Goal: Information Seeking & Learning: Check status

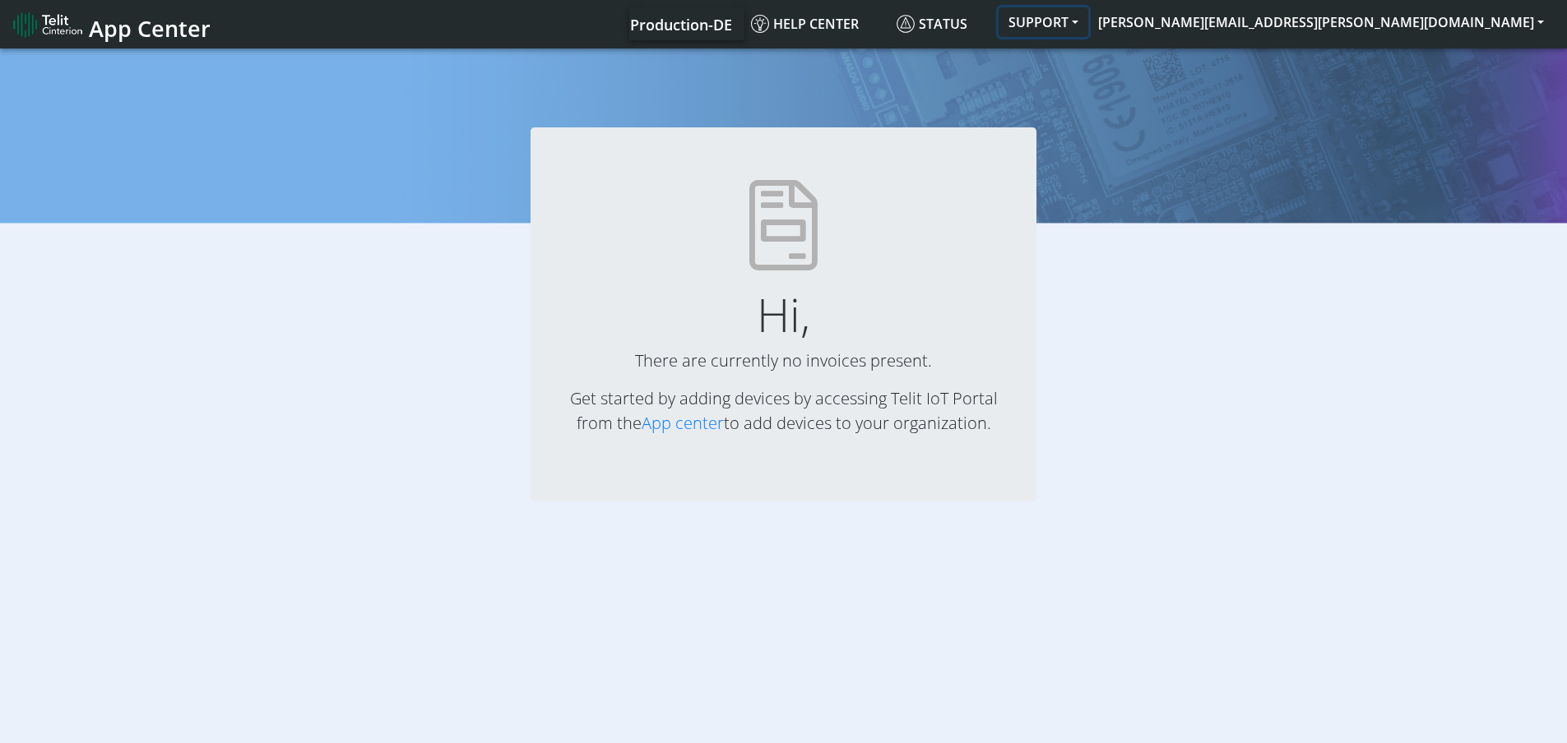
click at [1088, 28] on button "SUPPORT" at bounding box center [1043, 22] width 90 height 30
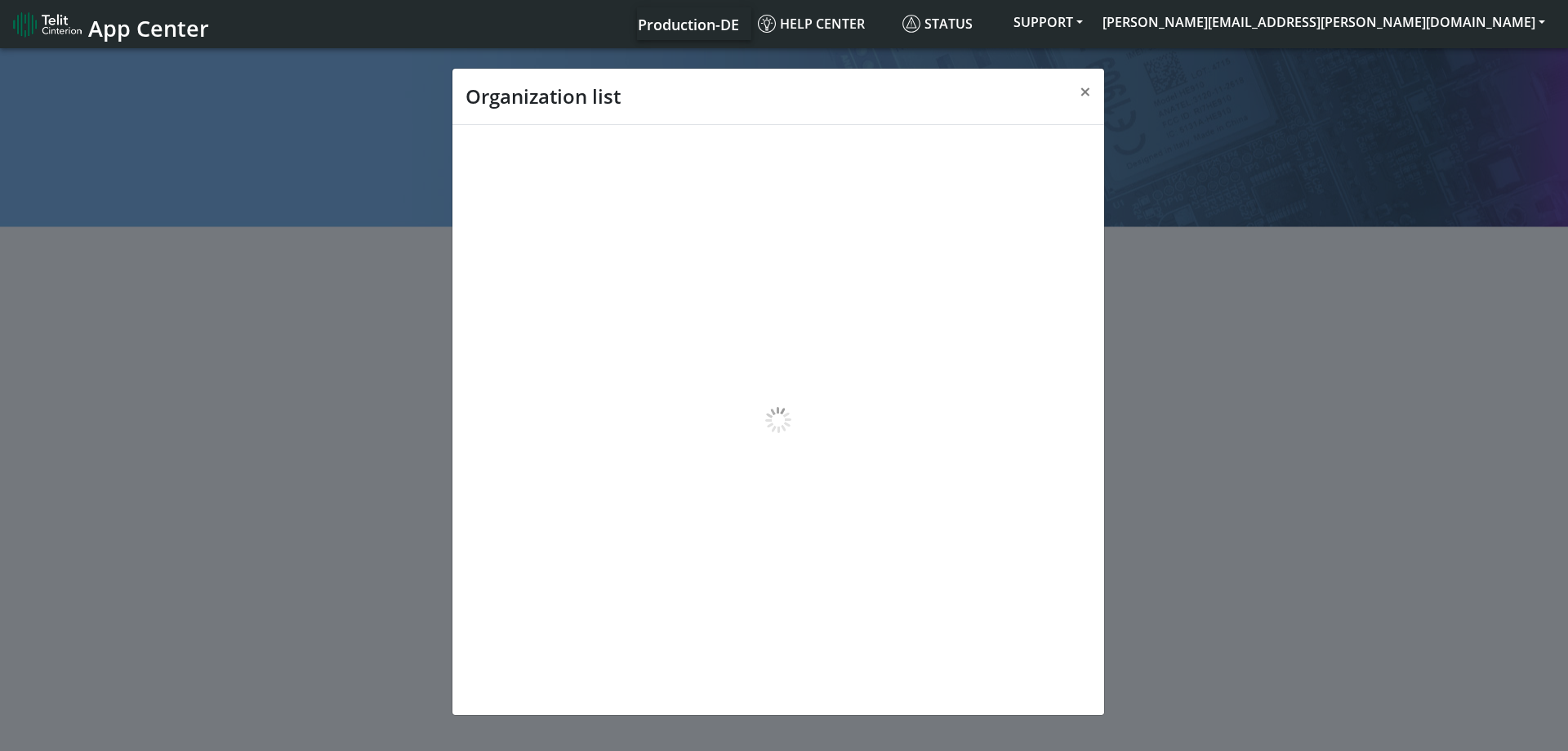
scroll to position [6, 0]
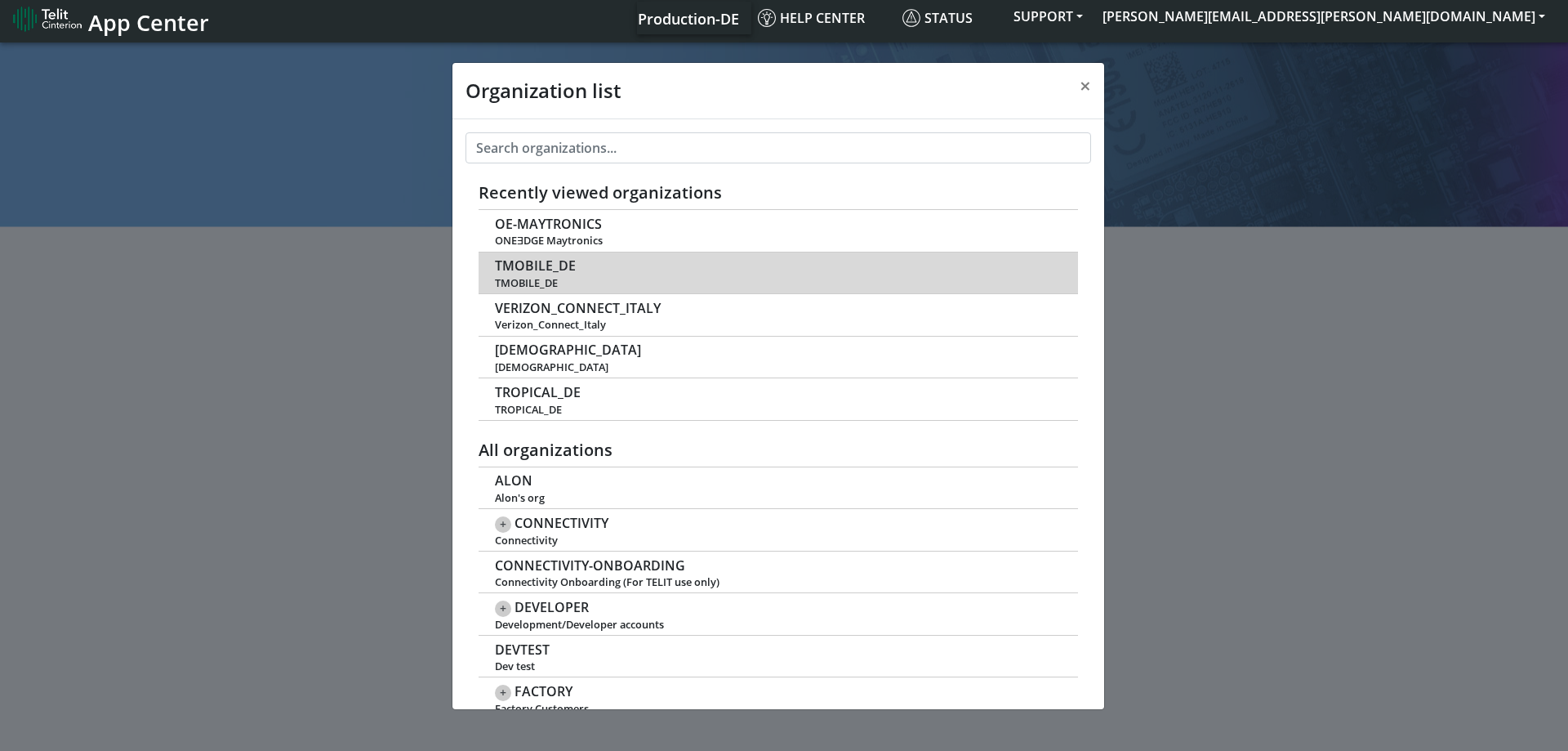
click at [541, 267] on span "TMOBILE_DE" at bounding box center [534, 266] width 80 height 16
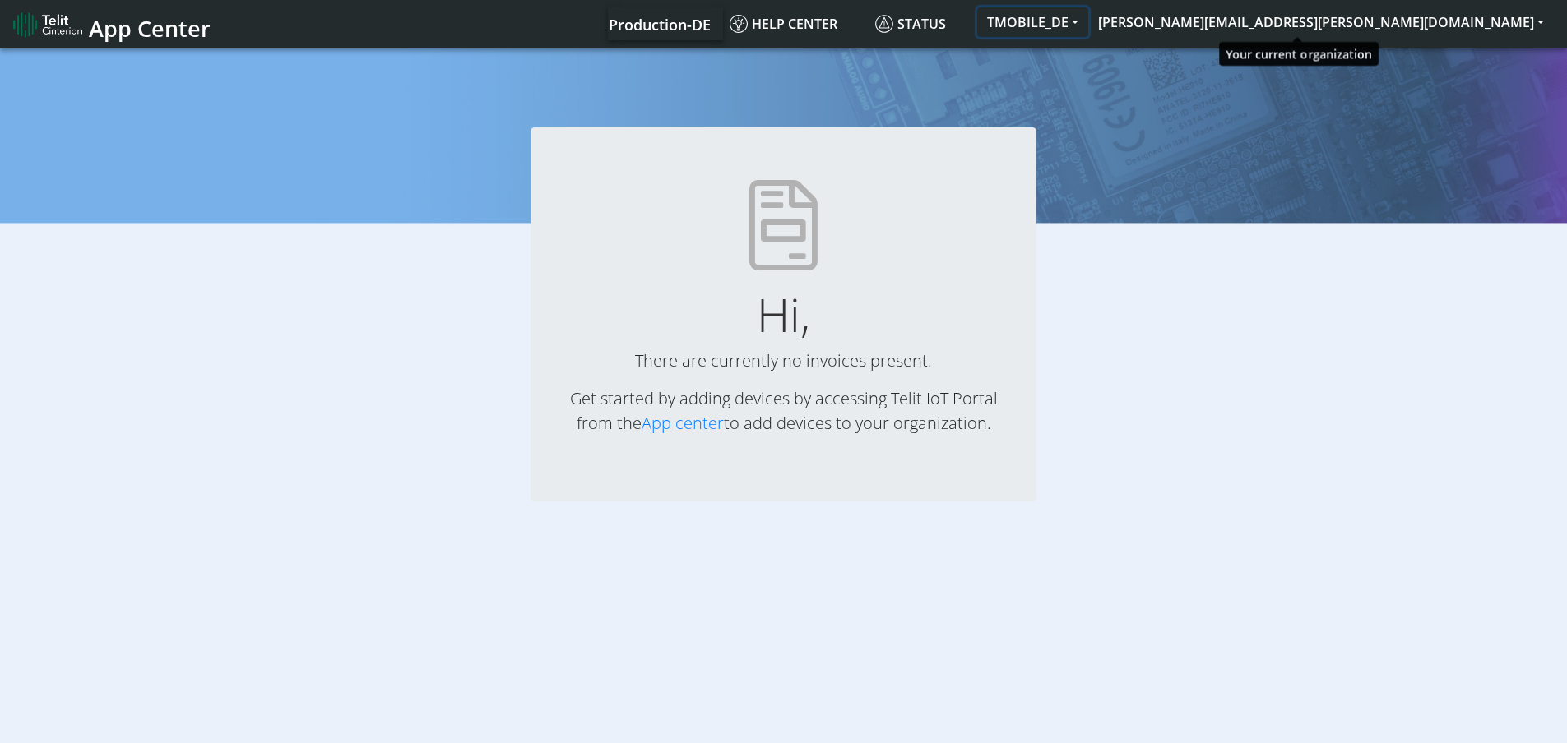
click at [1088, 19] on button "TMOBILE_DE" at bounding box center [1032, 22] width 111 height 30
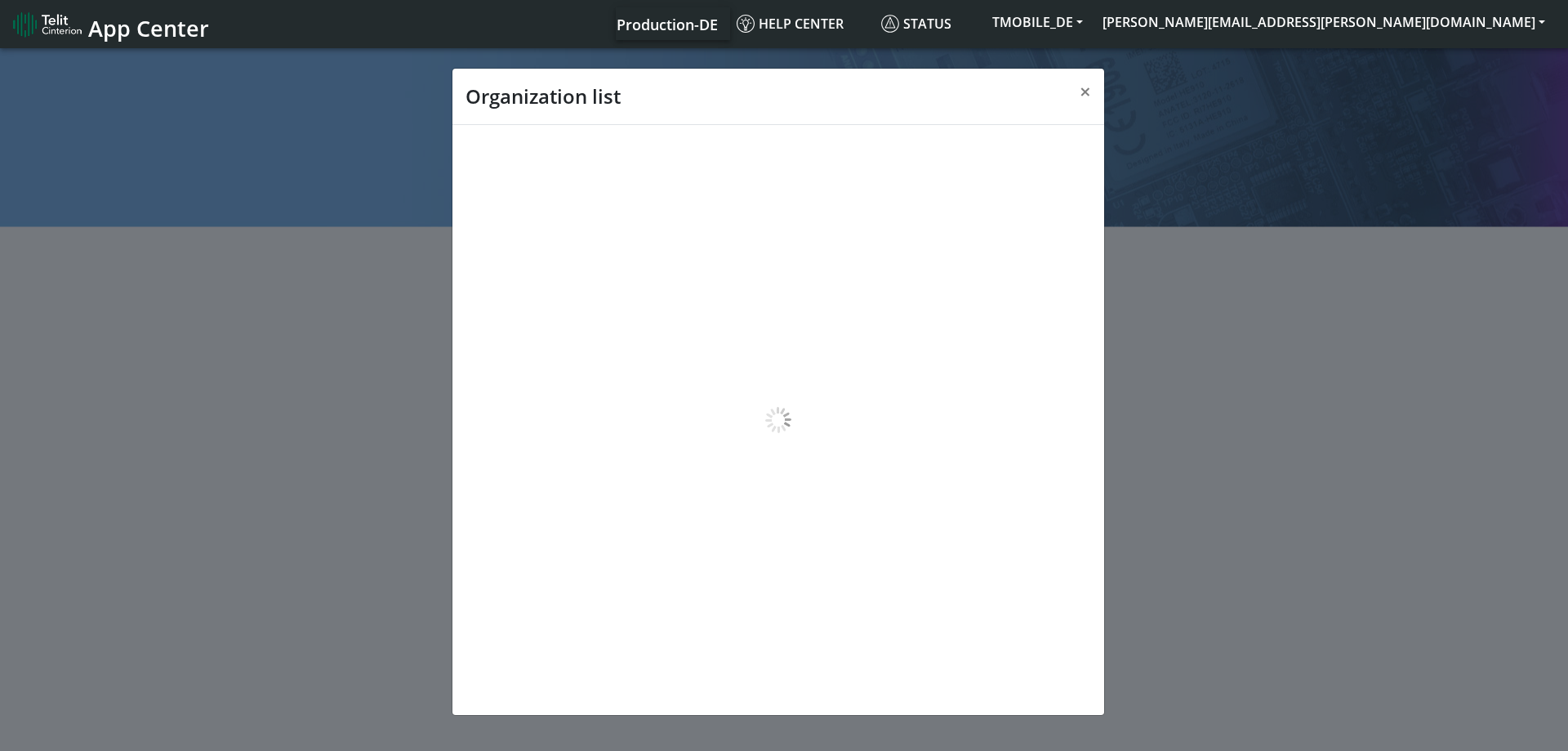
scroll to position [6, 0]
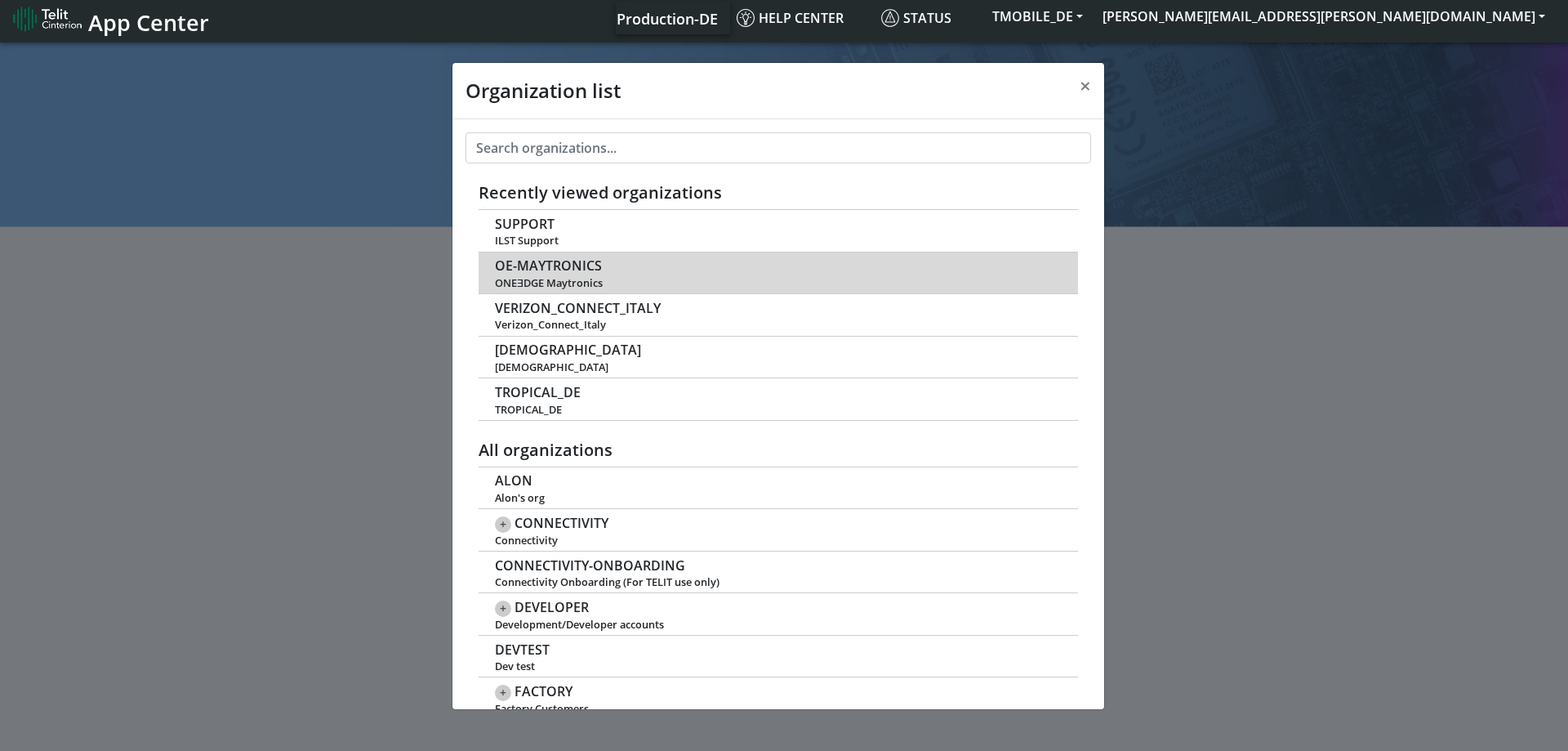
click at [540, 269] on span "OE-MAYTRONICS" at bounding box center [548, 266] width 107 height 16
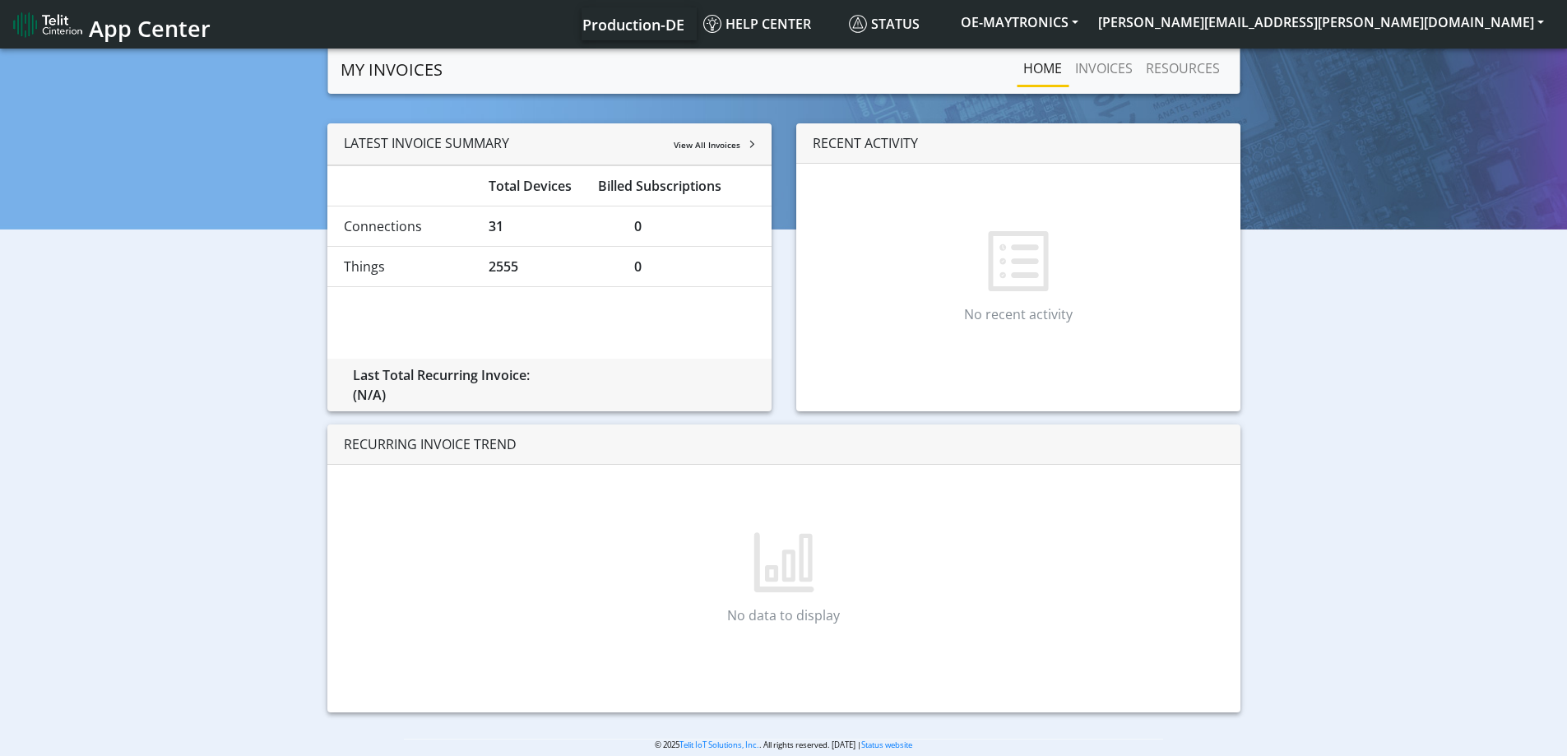
click at [271, 293] on div "LATEST INVOICE SUMMARY View All Invoices Total Devices Billed Subscriptions Con…" at bounding box center [783, 424] width 1542 height 602
click at [1118, 68] on link "INVOICES" at bounding box center [1103, 68] width 71 height 33
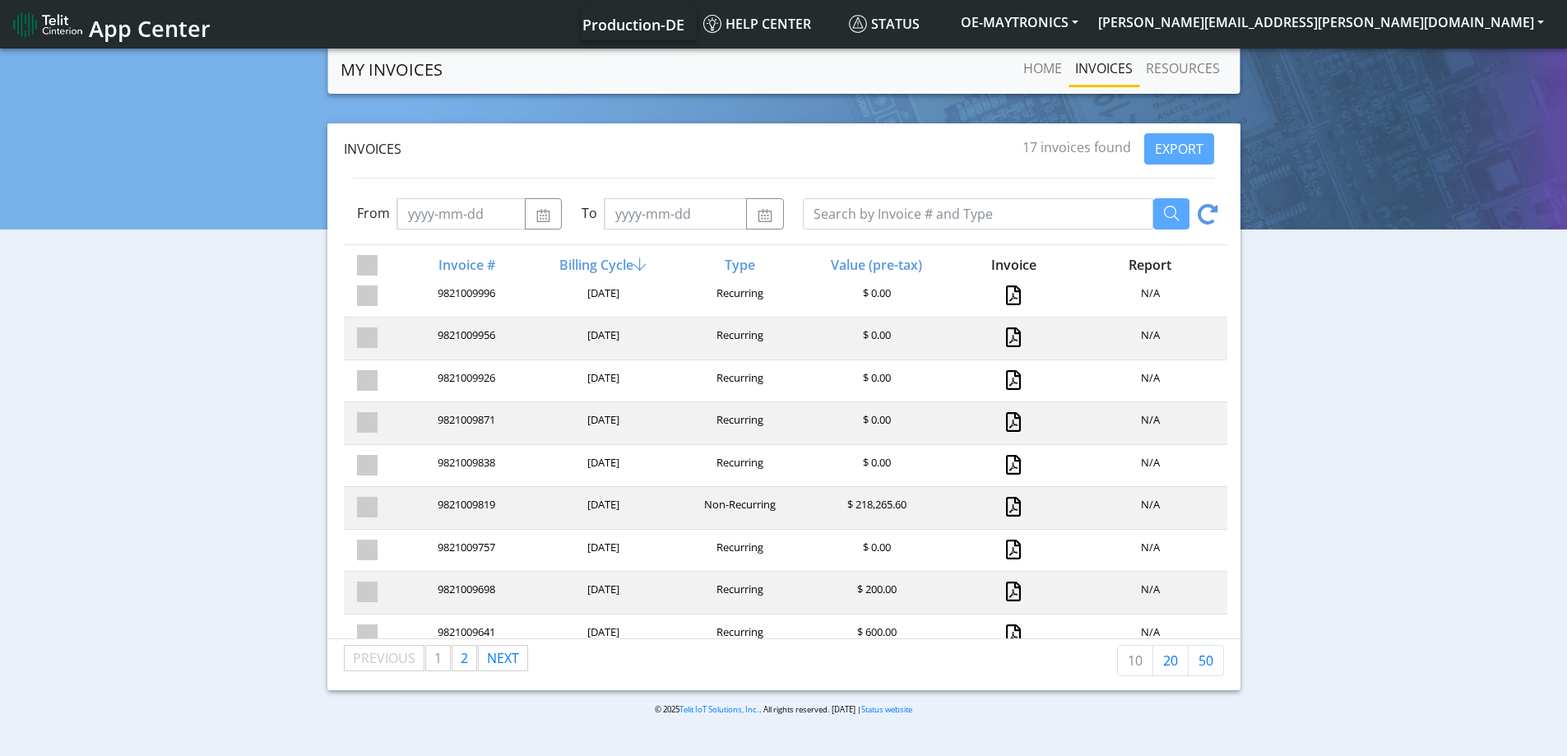
scroll to position [105, 0]
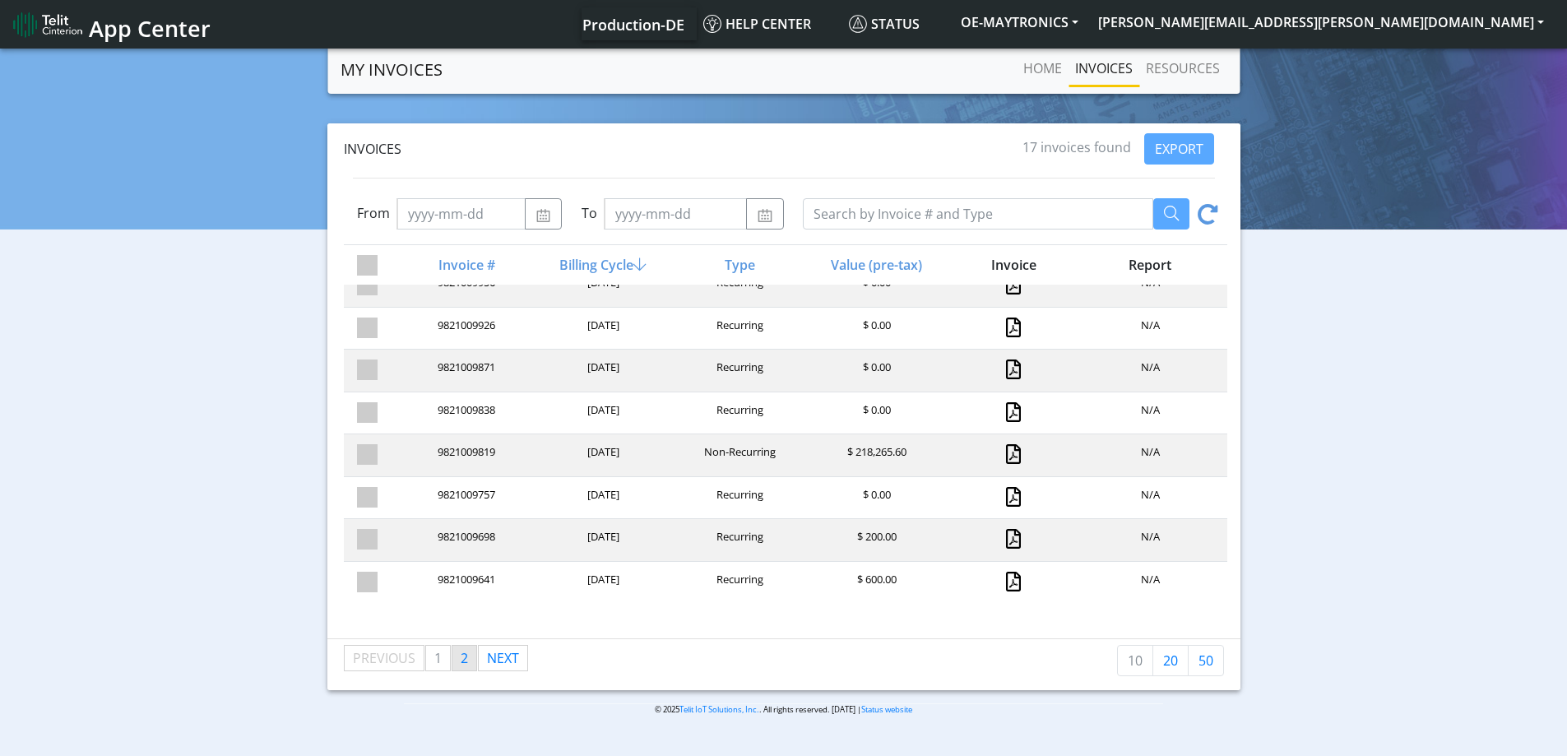
click at [461, 656] on span "2" at bounding box center [464, 658] width 7 height 18
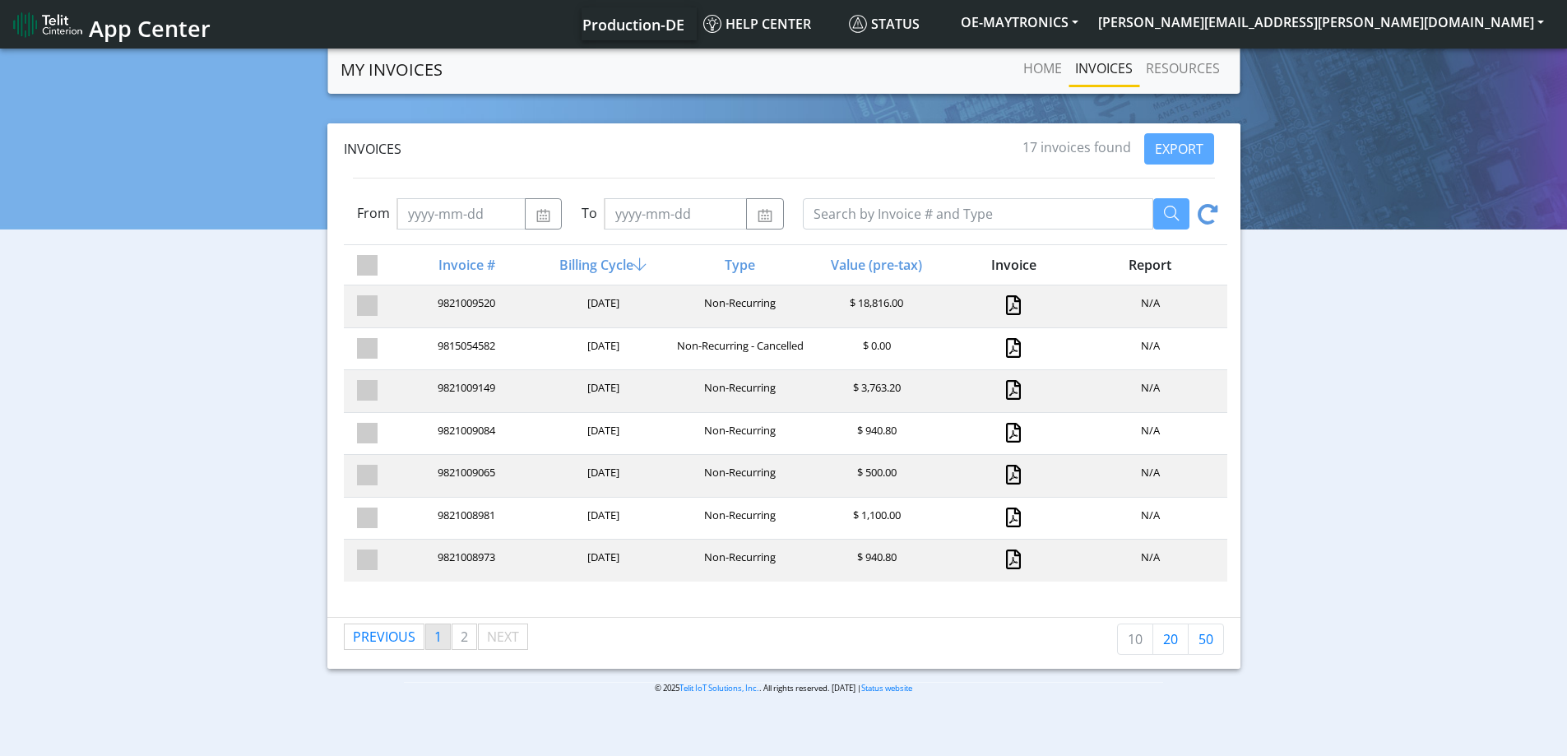
click at [438, 638] on span "1" at bounding box center [437, 637] width 7 height 18
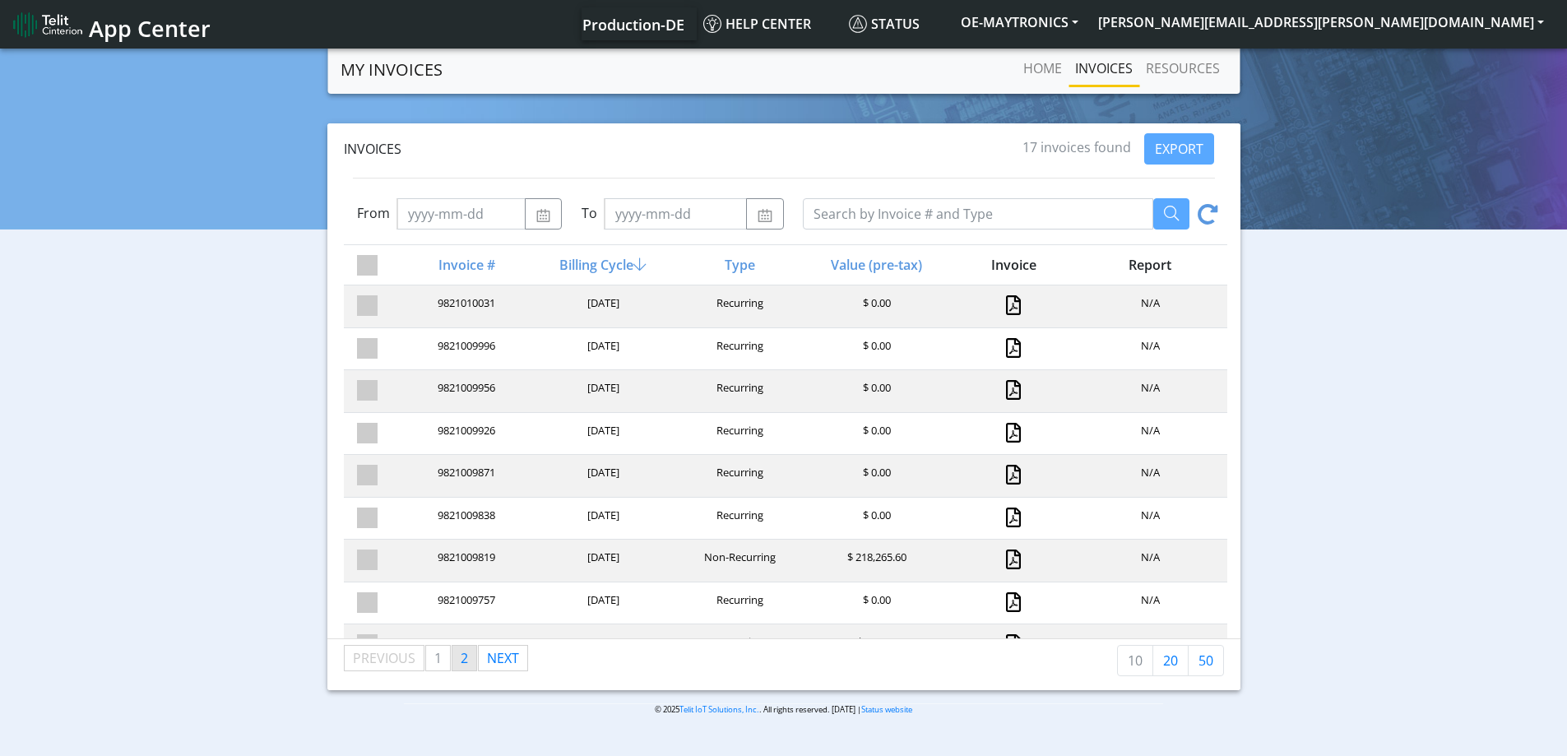
click at [461, 662] on span "2" at bounding box center [464, 658] width 7 height 18
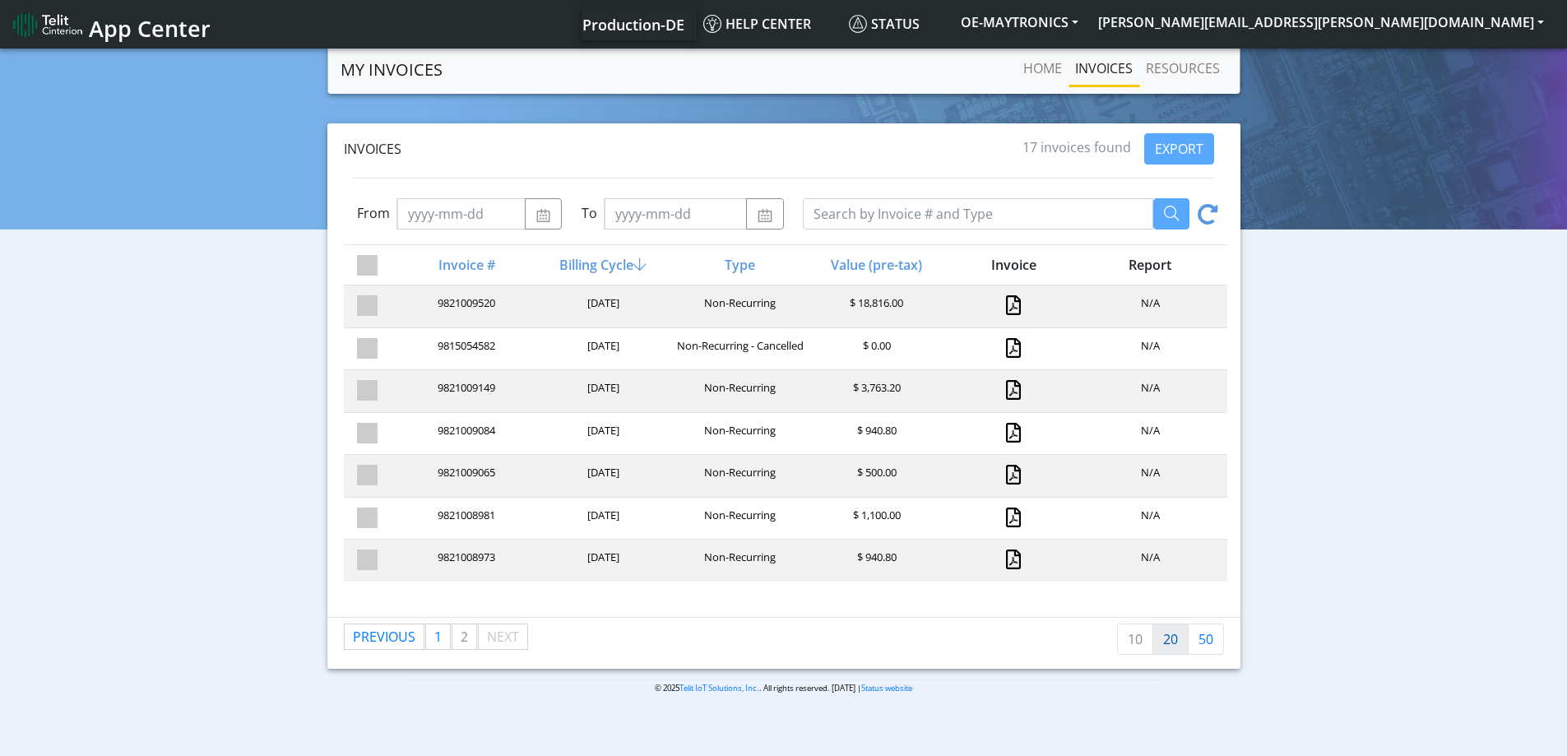
click at [1163, 642] on link "20" at bounding box center [1170, 638] width 36 height 31
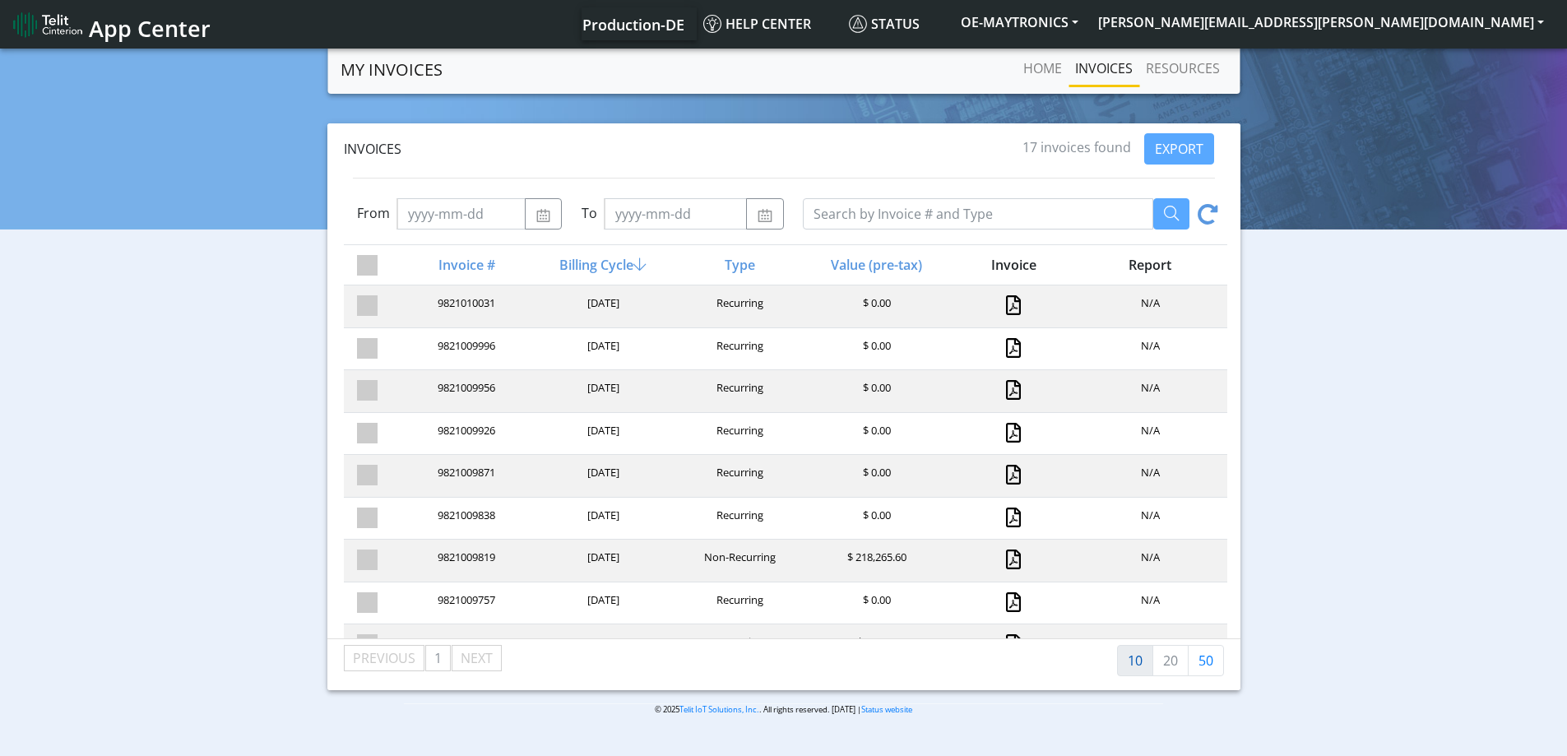
click at [1130, 667] on link "10" at bounding box center [1135, 660] width 36 height 31
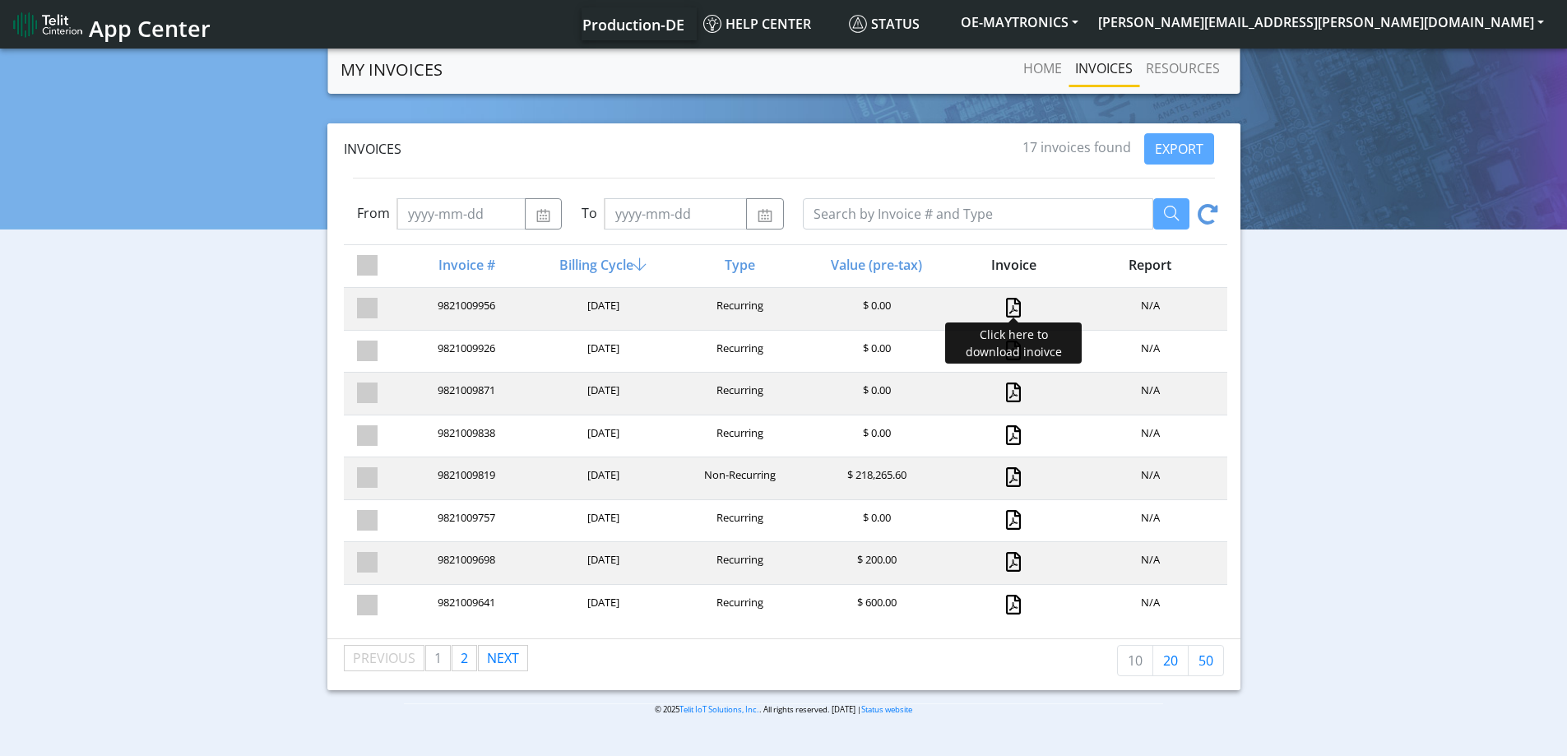
click at [1006, 310] on link at bounding box center [1013, 308] width 15 height 20
click at [120, 39] on span "App Center" at bounding box center [150, 28] width 122 height 30
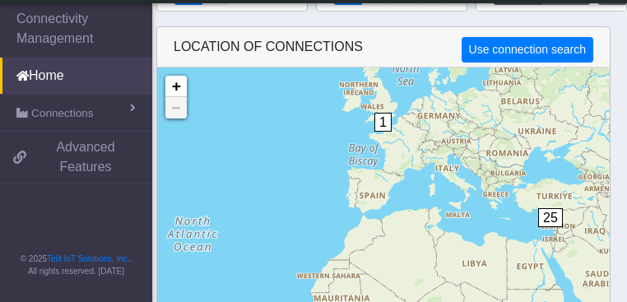
scroll to position [393, 0]
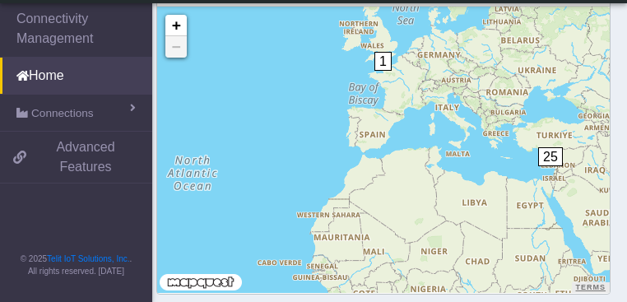
drag, startPoint x: 90, startPoint y: 276, endPoint x: 129, endPoint y: 276, distance: 38.7
click at [129, 276] on p "All rights reserved. 01.09.00" at bounding box center [76, 271] width 152 height 12
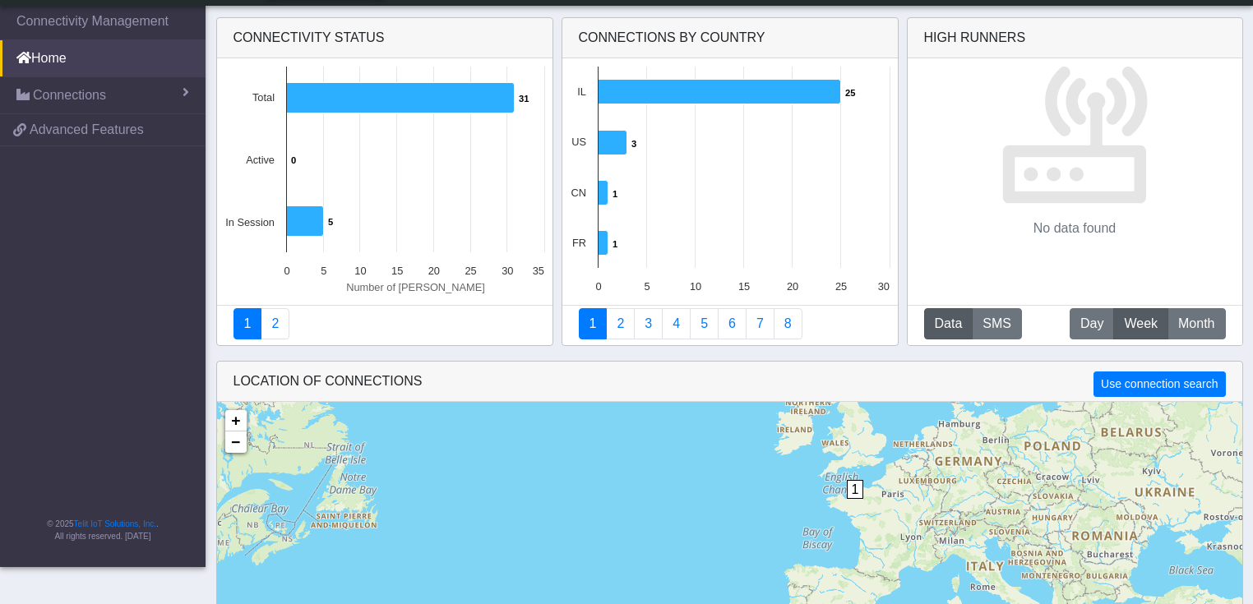
scroll to position [66, 0]
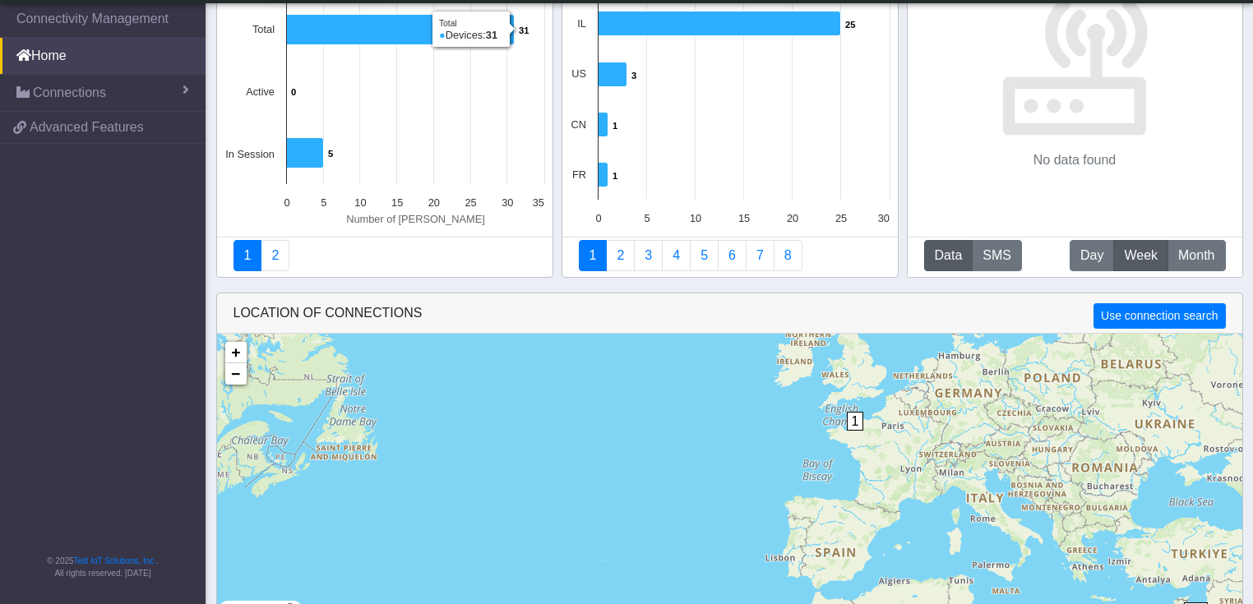
click at [113, 178] on nav "Connectivity Management Home Connections List Map 50cda15ba74e53de710146050652a…" at bounding box center [103, 302] width 206 height 604
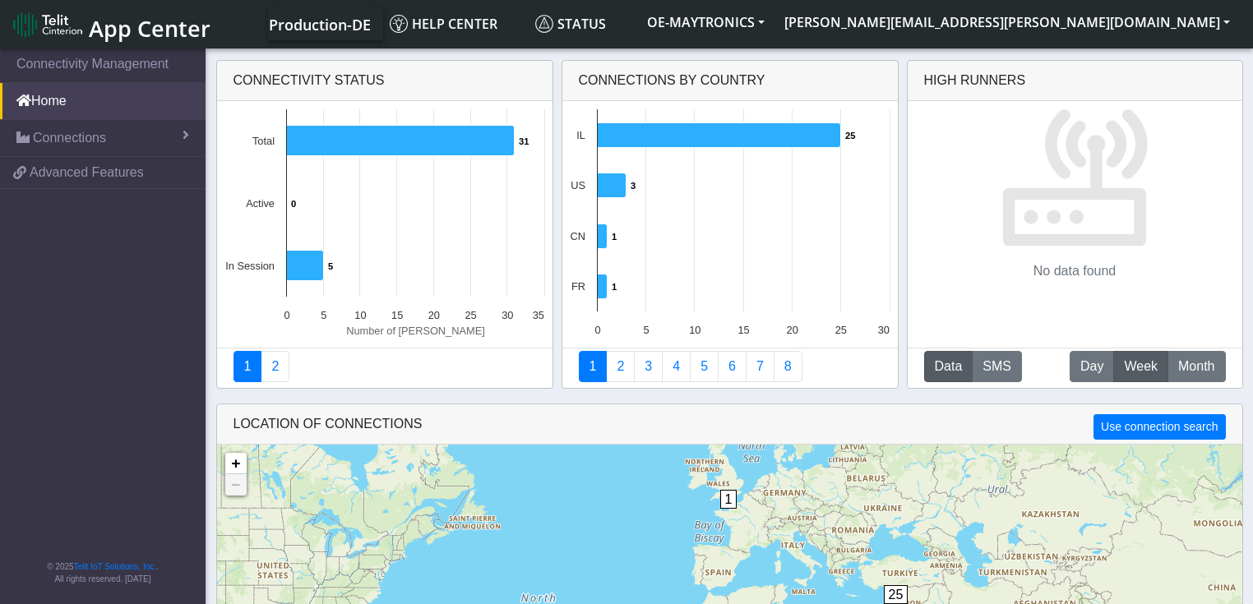
drag, startPoint x: 128, startPoint y: 584, endPoint x: 154, endPoint y: 579, distance: 26.0
click at [154, 579] on p "All rights reserved. [DATE]" at bounding box center [103, 579] width 206 height 12
click at [158, 580] on p "All rights reserved. [DATE]" at bounding box center [103, 579] width 206 height 12
click at [130, 141] on link "Connections" at bounding box center [103, 138] width 206 height 36
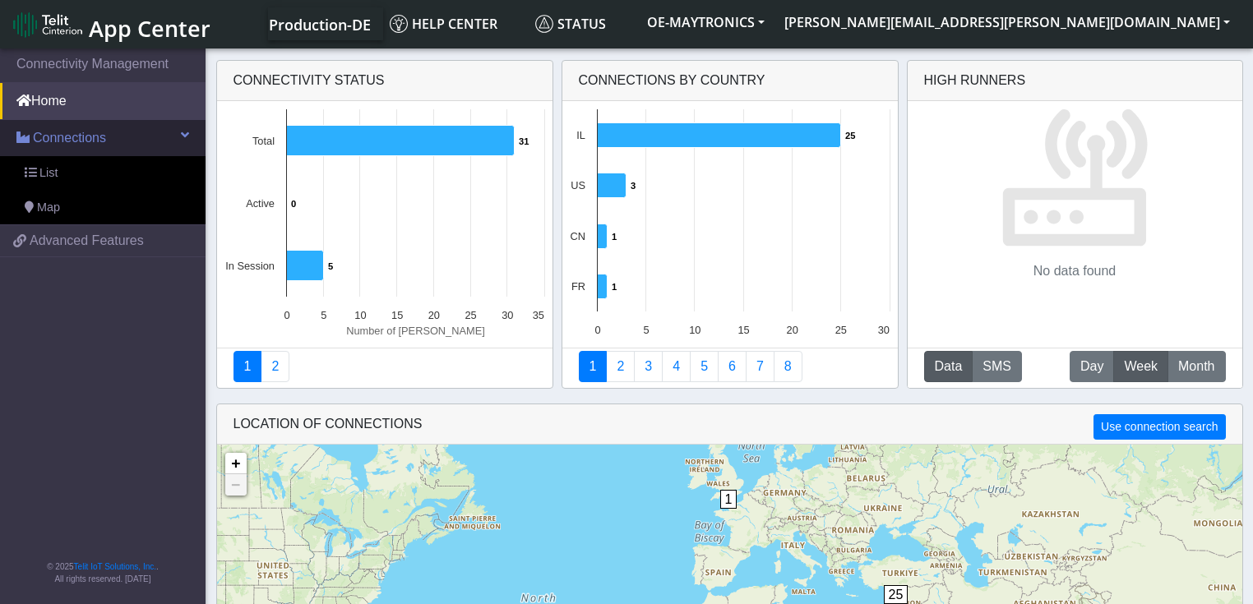
click at [72, 133] on span "Connections" at bounding box center [69, 138] width 73 height 20
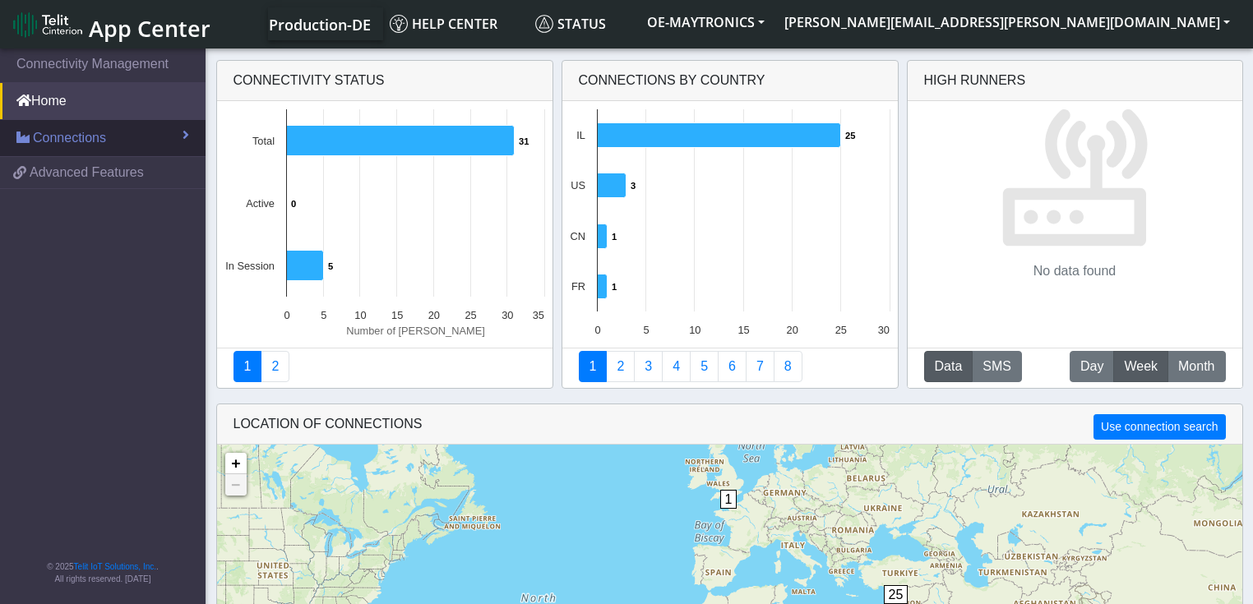
click at [99, 133] on span "Connections" at bounding box center [69, 138] width 73 height 20
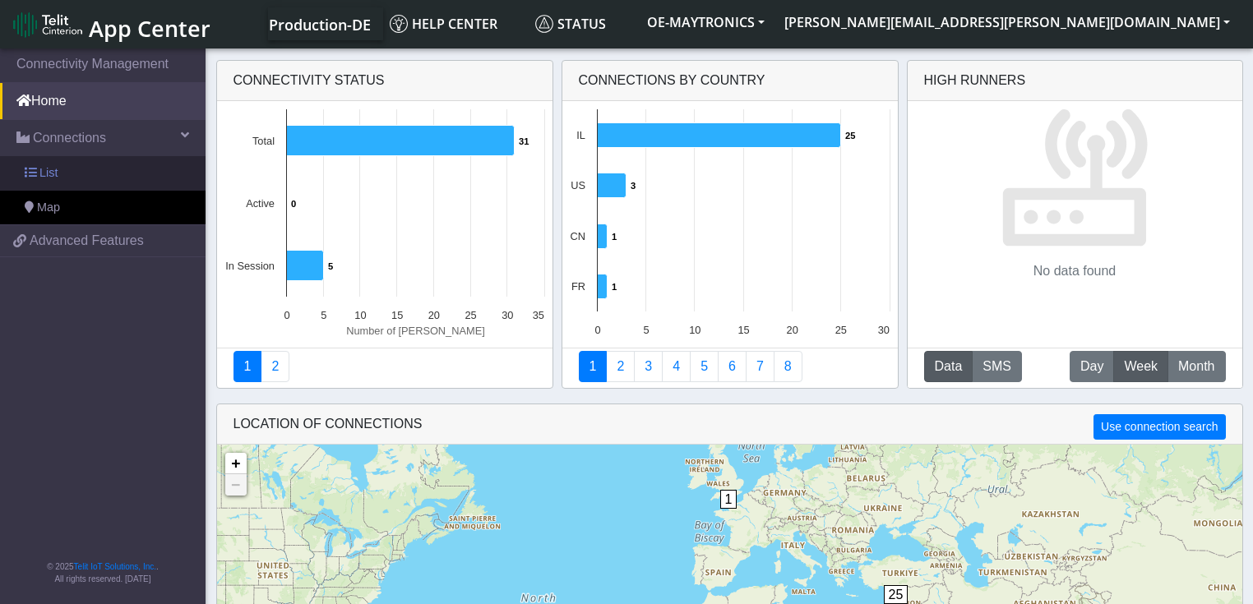
click at [130, 174] on link "List" at bounding box center [103, 173] width 206 height 35
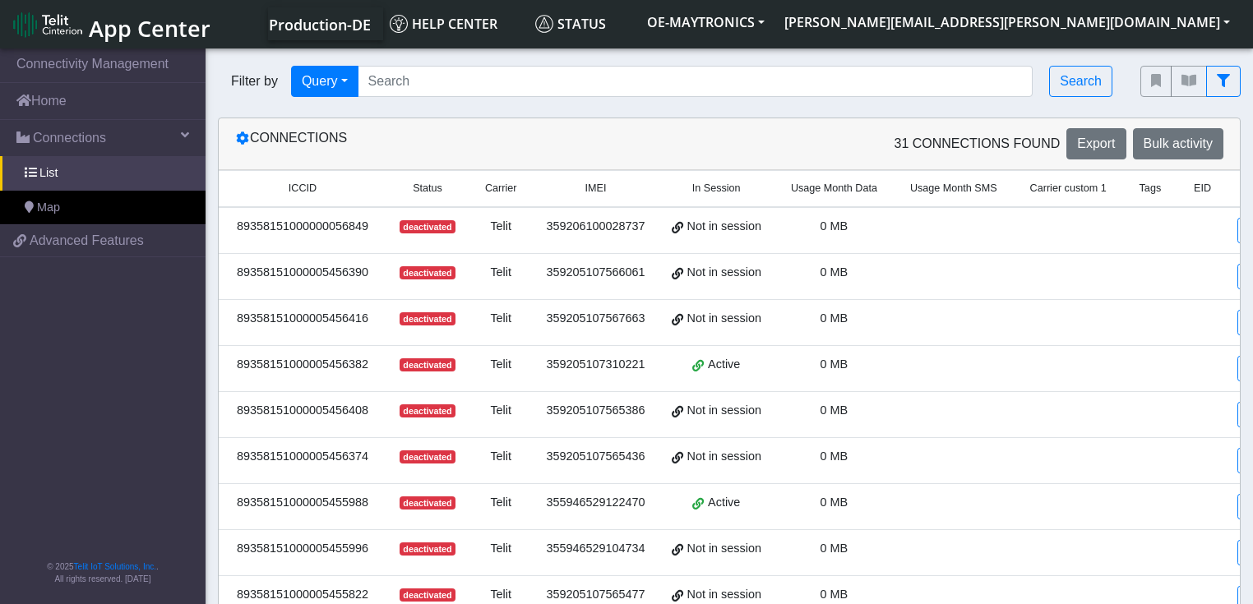
click at [324, 228] on div "89358151000000056849" at bounding box center [303, 227] width 148 height 18
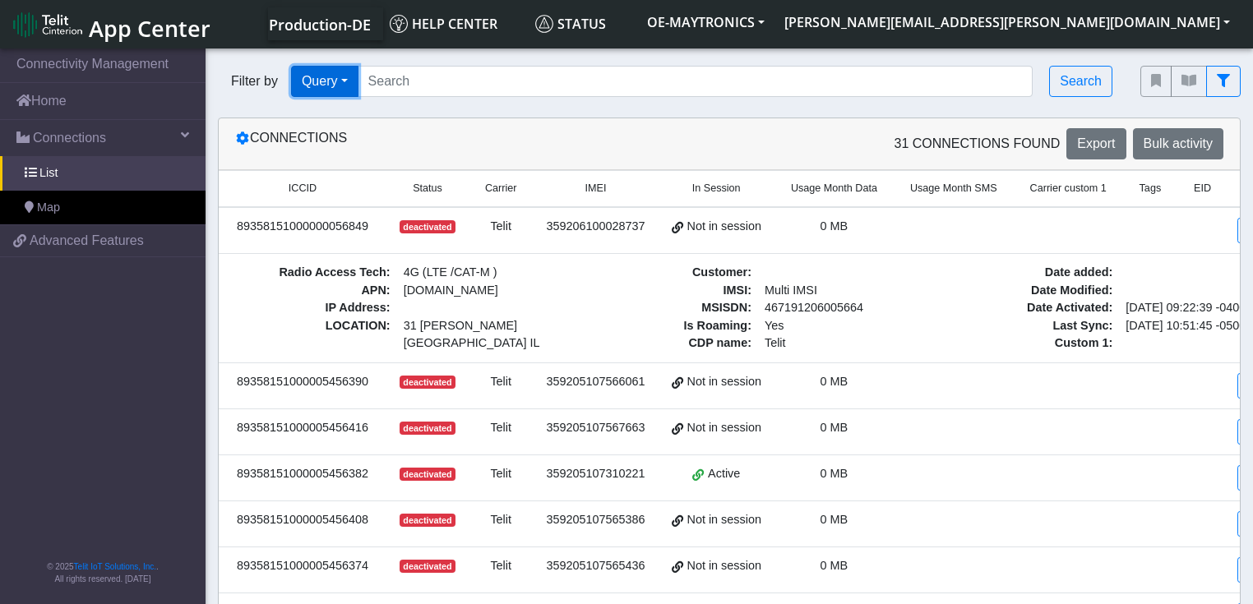
click at [359, 90] on button "Query" at bounding box center [324, 81] width 67 height 31
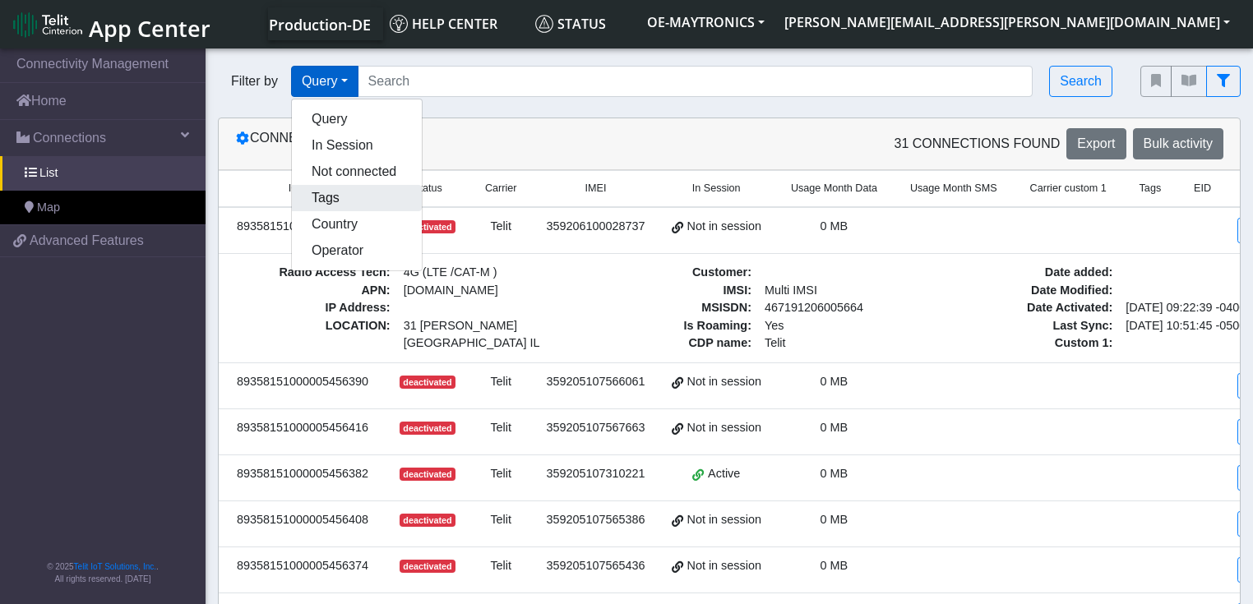
click at [344, 197] on button "Tags" at bounding box center [357, 198] width 130 height 26
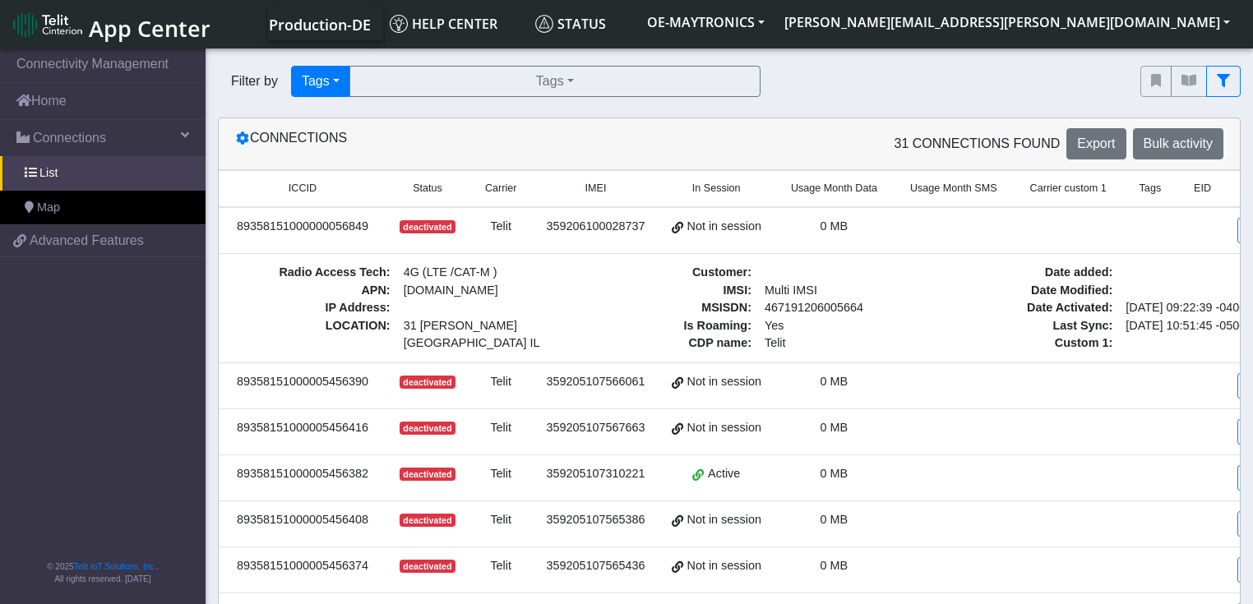
scroll to position [0, 47]
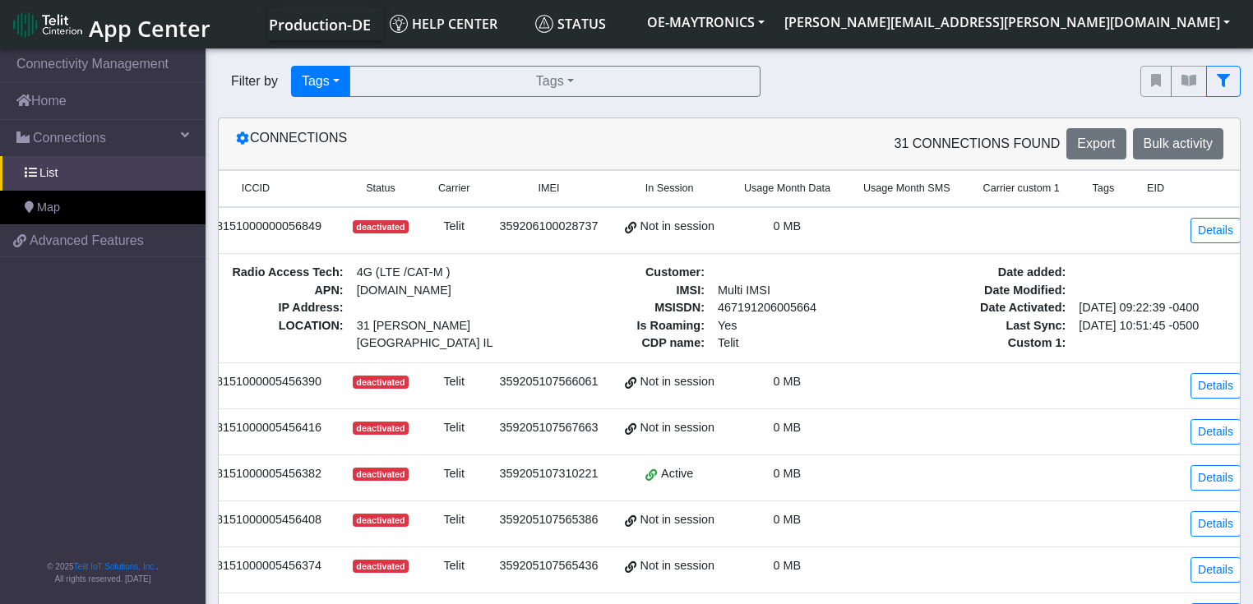
drag, startPoint x: 740, startPoint y: 293, endPoint x: 934, endPoint y: 274, distance: 195.0
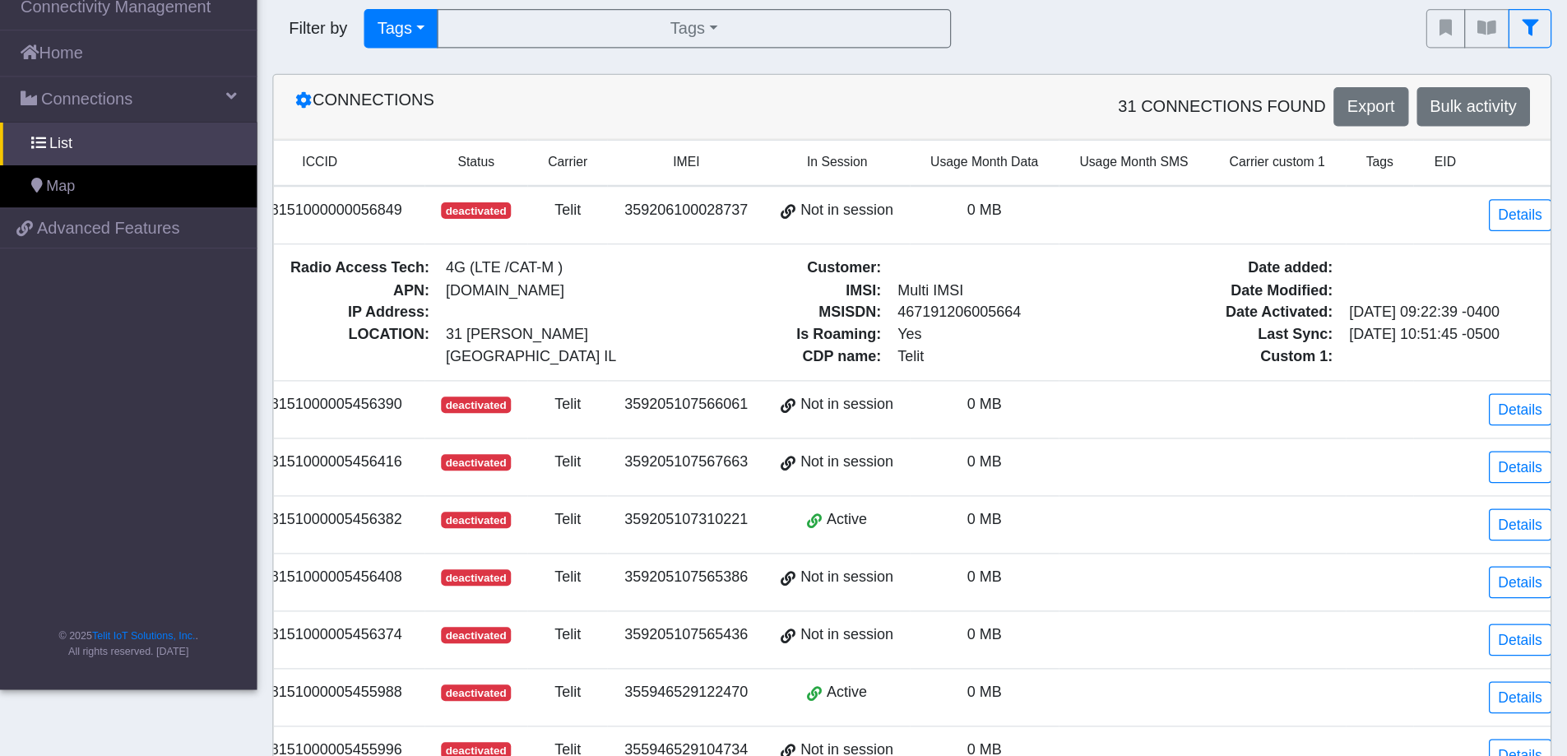
scroll to position [0, 0]
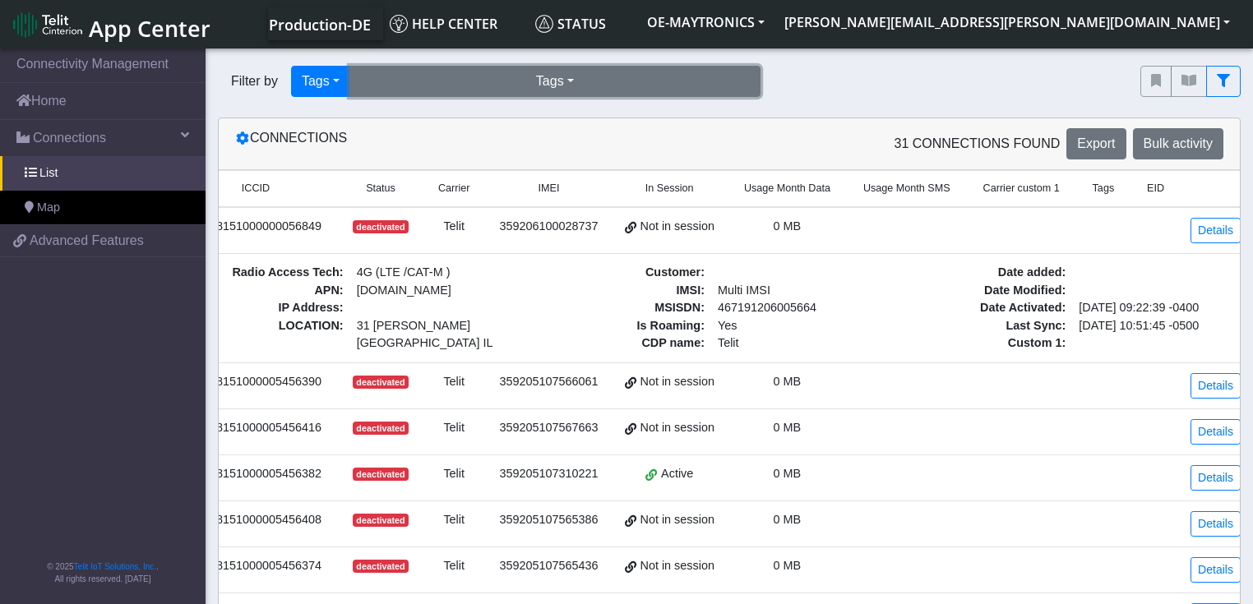
click at [428, 84] on button "Tags" at bounding box center [555, 81] width 411 height 31
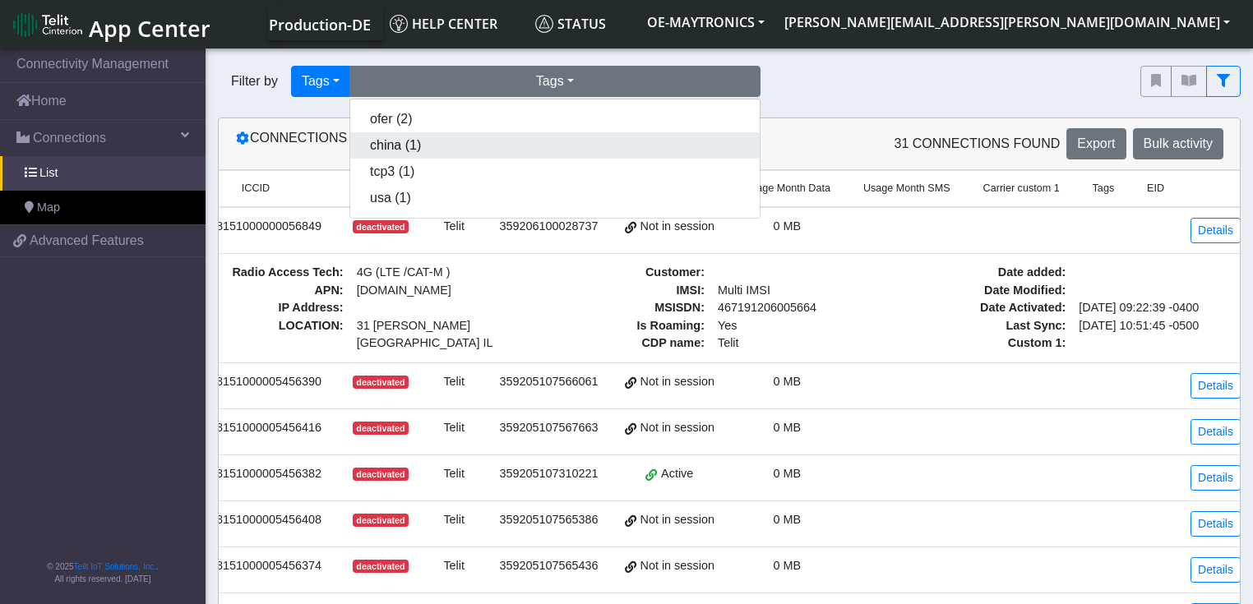
click at [433, 138] on button "china (1)" at bounding box center [555, 145] width 410 height 26
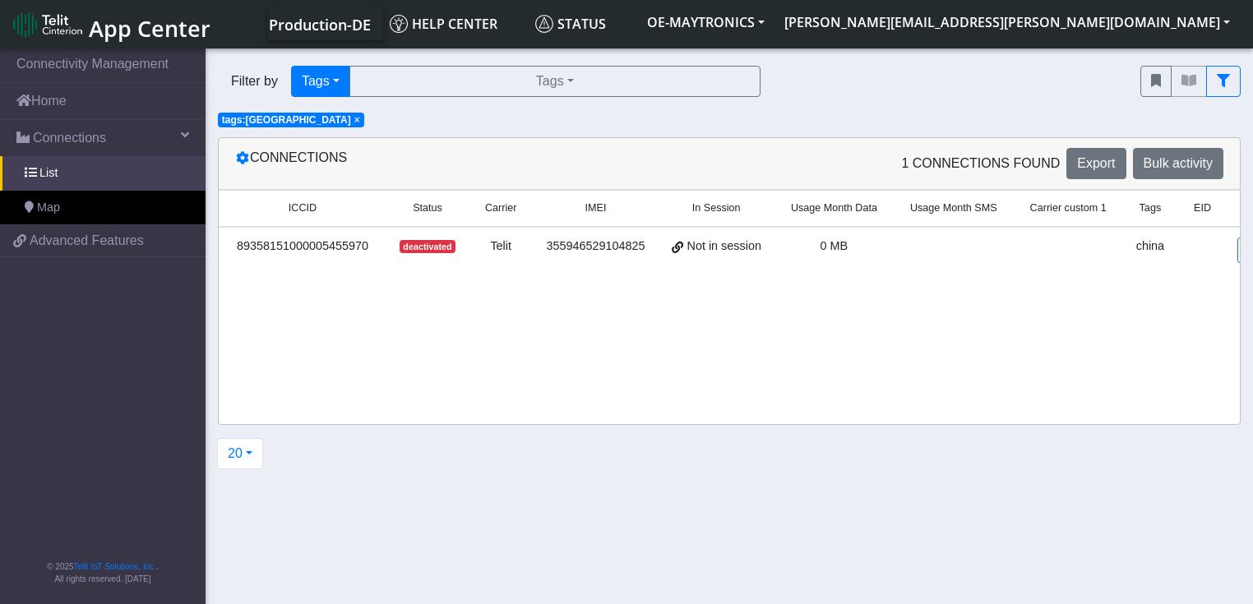
click at [354, 121] on span "×" at bounding box center [357, 120] width 6 height 12
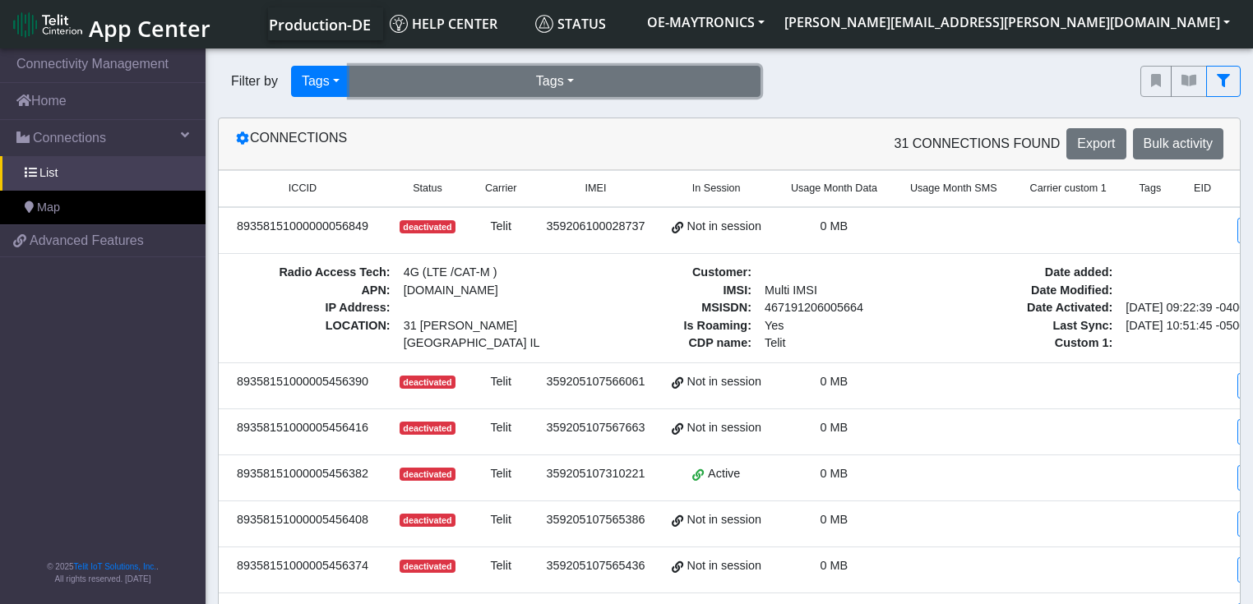
click at [431, 81] on button "Tags" at bounding box center [555, 81] width 411 height 31
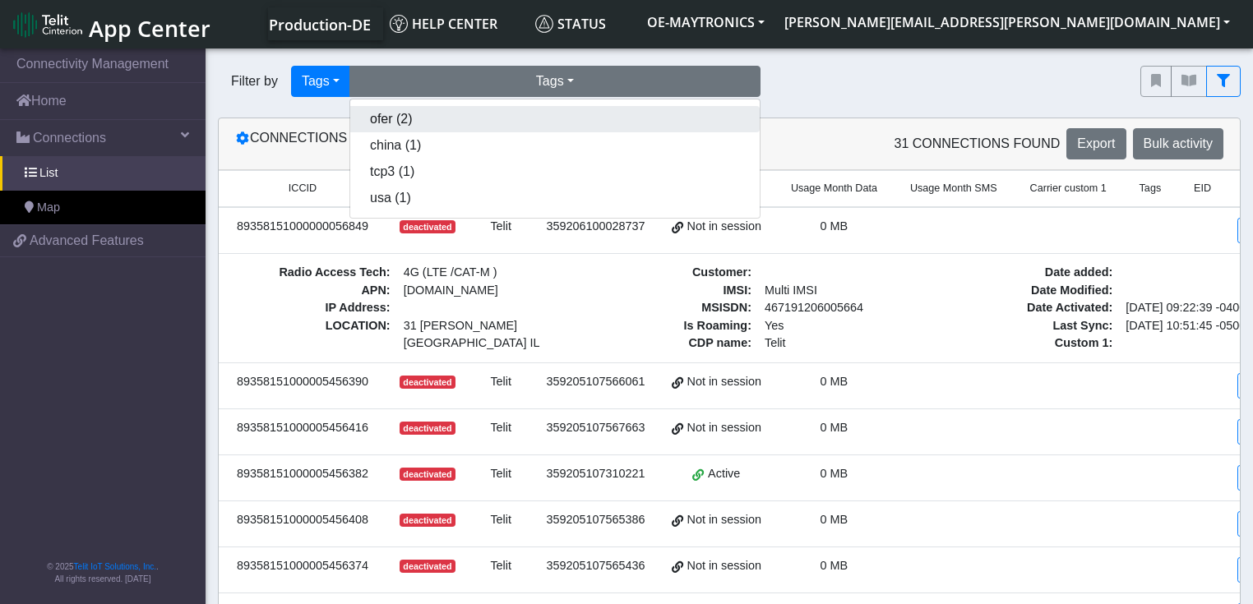
click at [423, 127] on button "ofer (2)" at bounding box center [555, 119] width 410 height 26
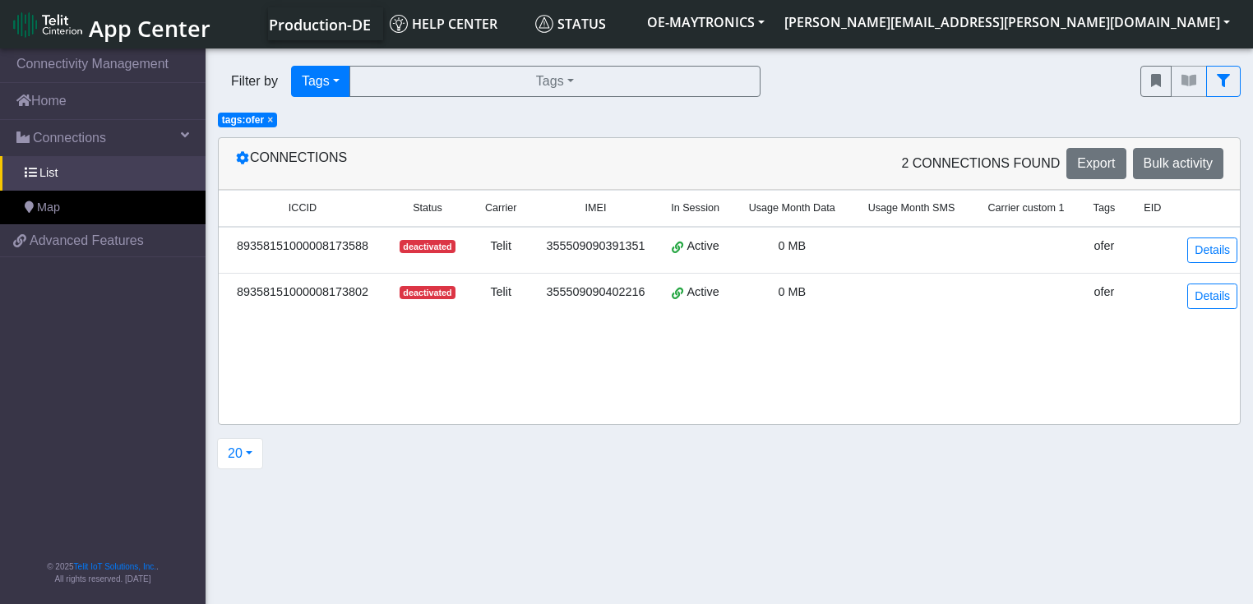
click at [271, 122] on span "×" at bounding box center [270, 120] width 6 height 12
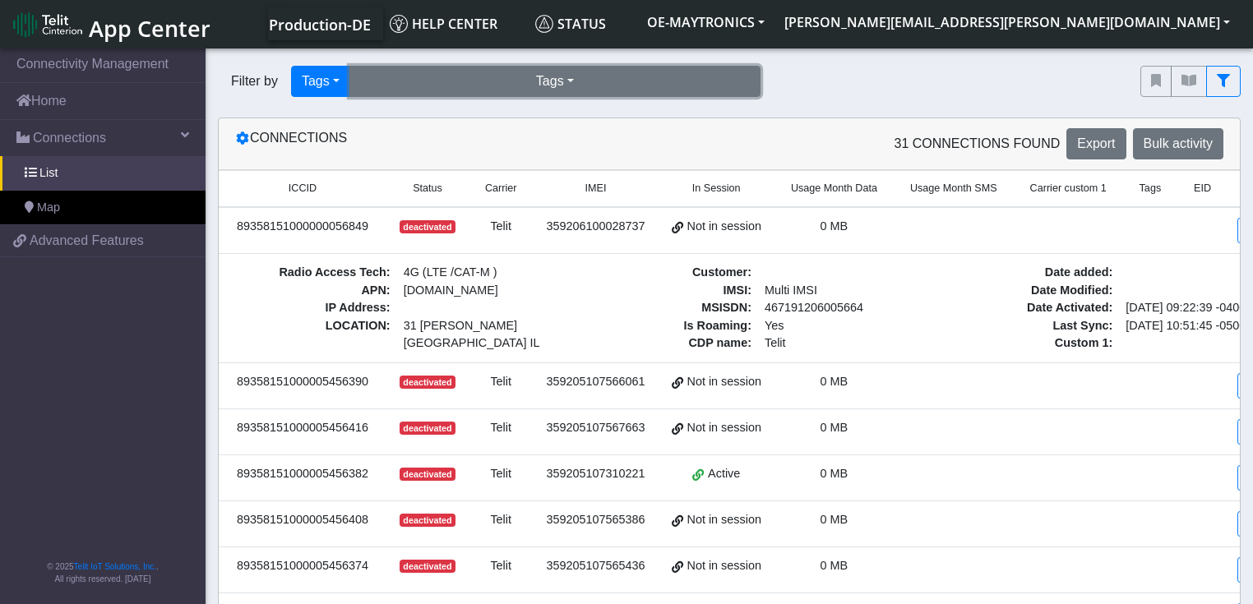
click at [470, 86] on button "Tags" at bounding box center [555, 81] width 411 height 31
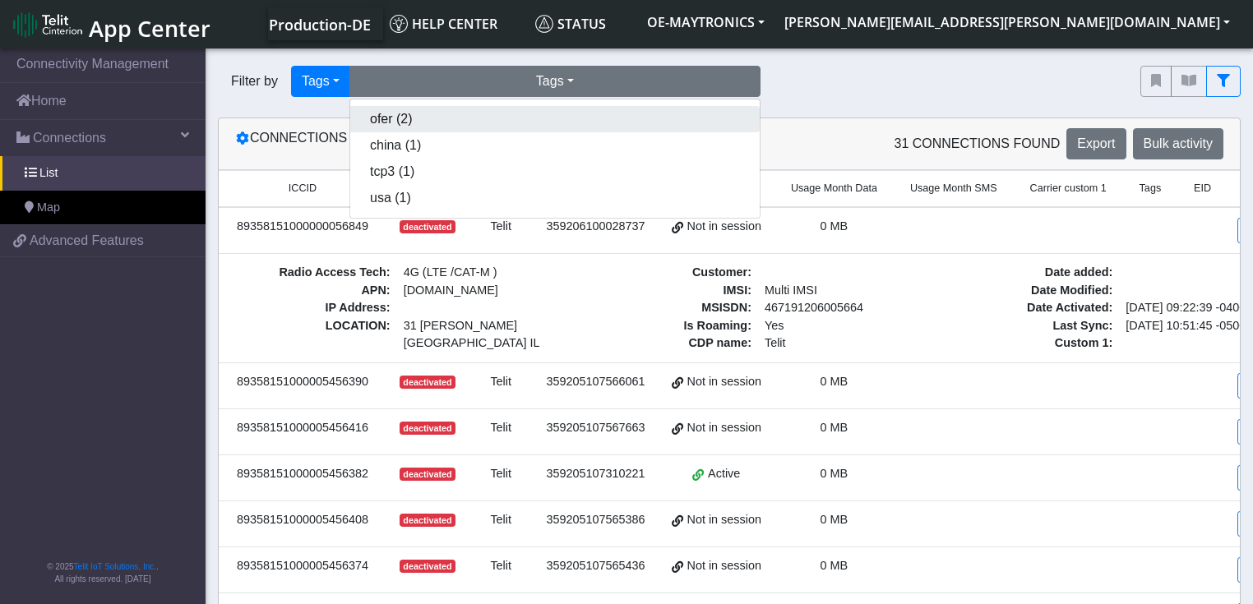
click at [440, 128] on button "ofer (2)" at bounding box center [555, 119] width 410 height 26
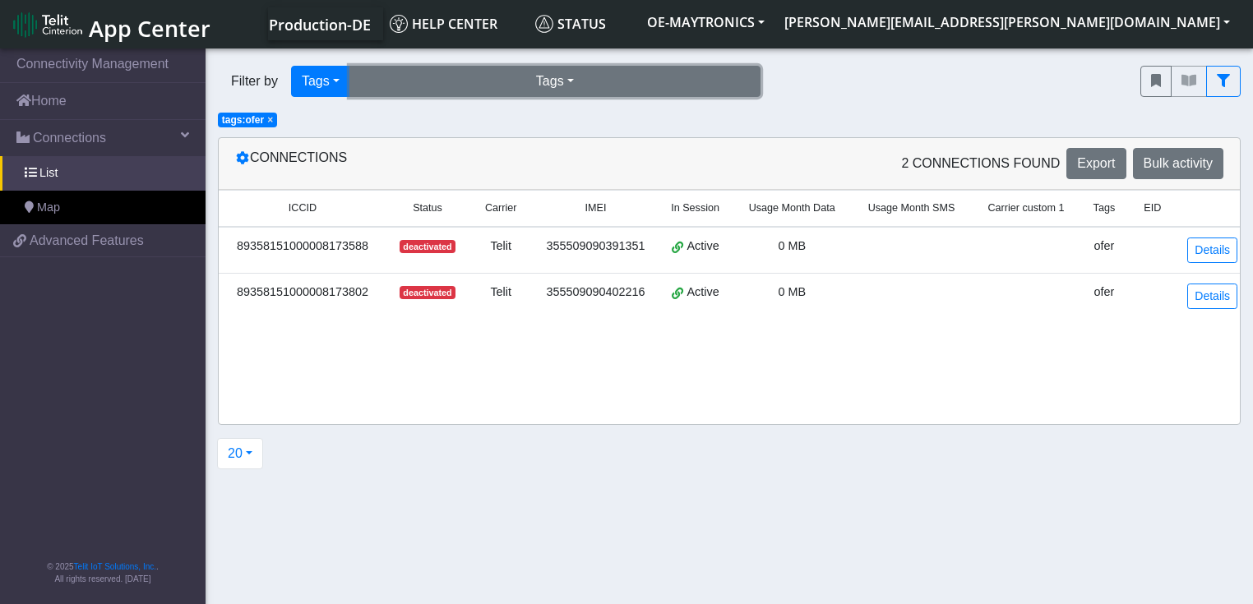
click at [438, 78] on button "Tags" at bounding box center [555, 81] width 411 height 31
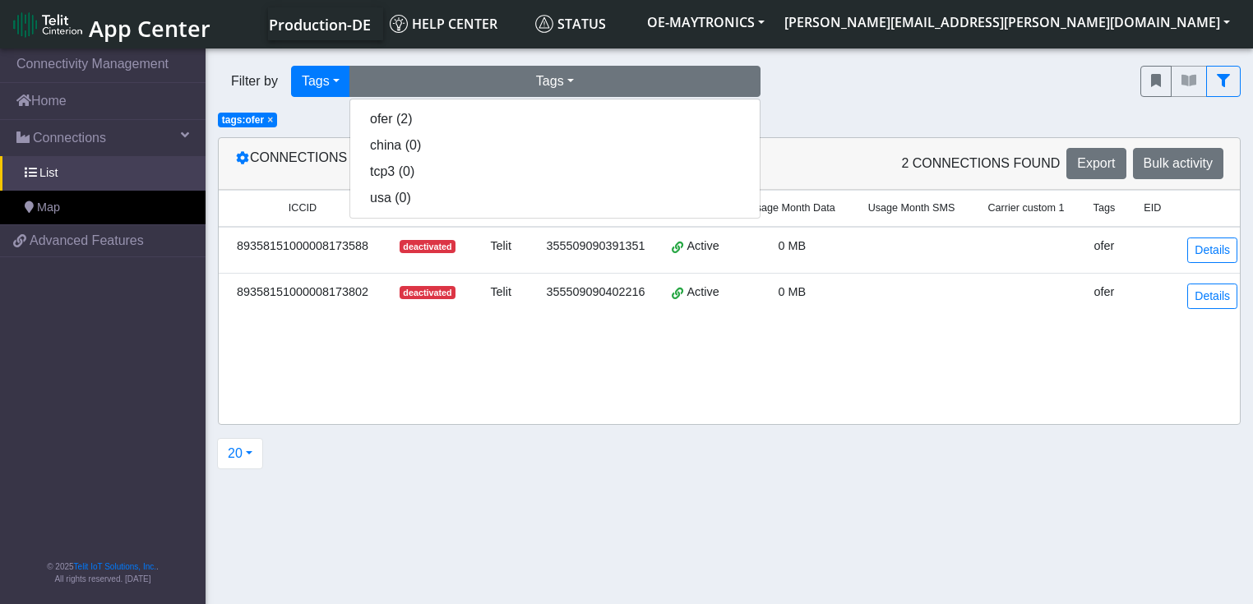
click at [271, 122] on span "×" at bounding box center [270, 120] width 6 height 12
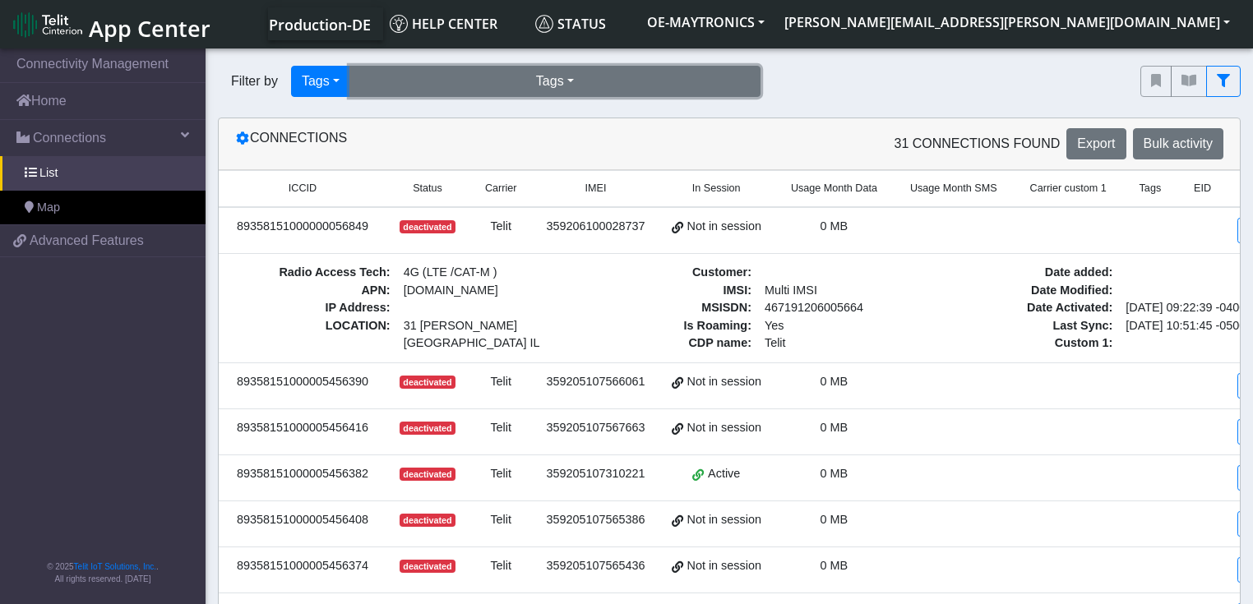
click at [539, 86] on button "Tags" at bounding box center [555, 81] width 411 height 31
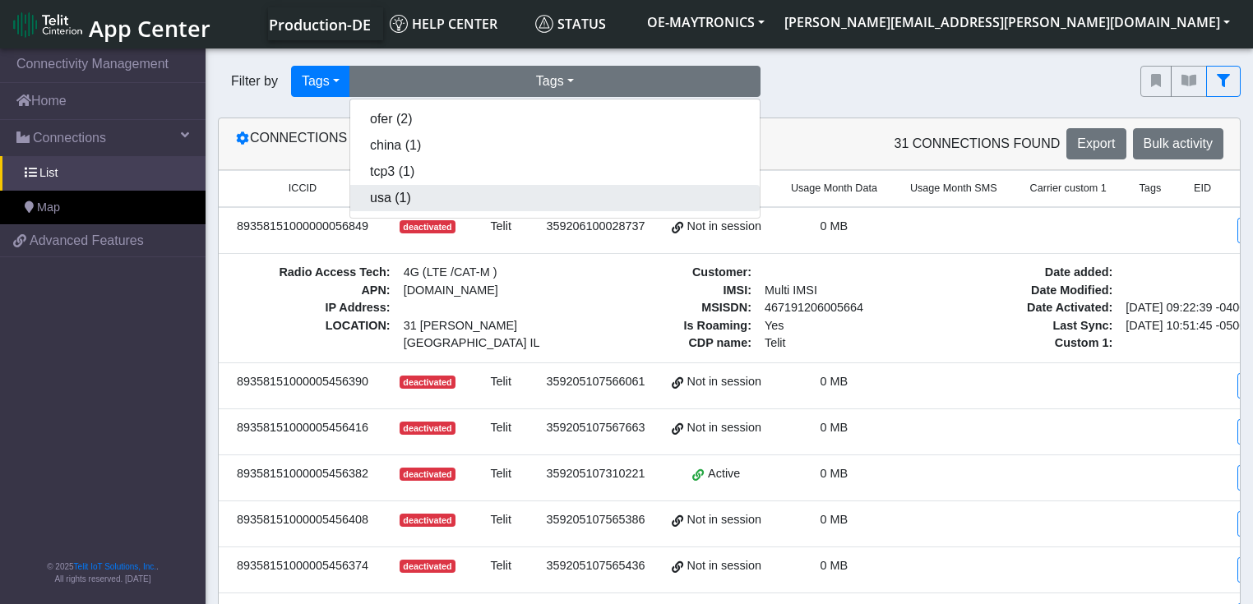
click at [447, 200] on button "usa (1)" at bounding box center [555, 198] width 410 height 26
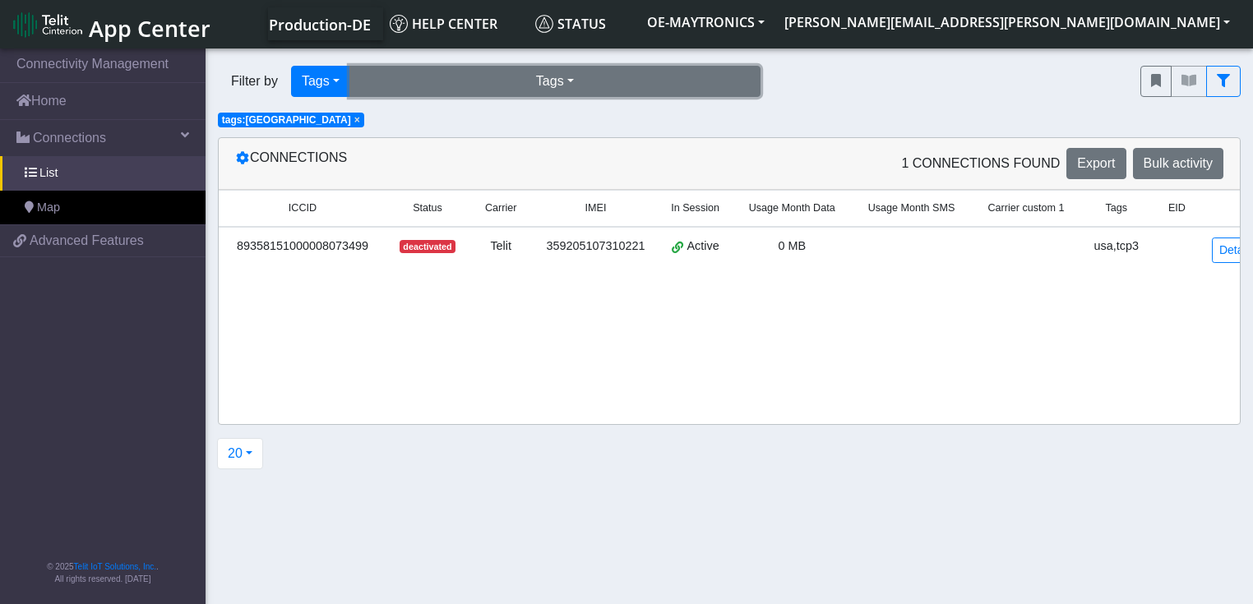
click at [368, 69] on button "Tags" at bounding box center [555, 81] width 411 height 31
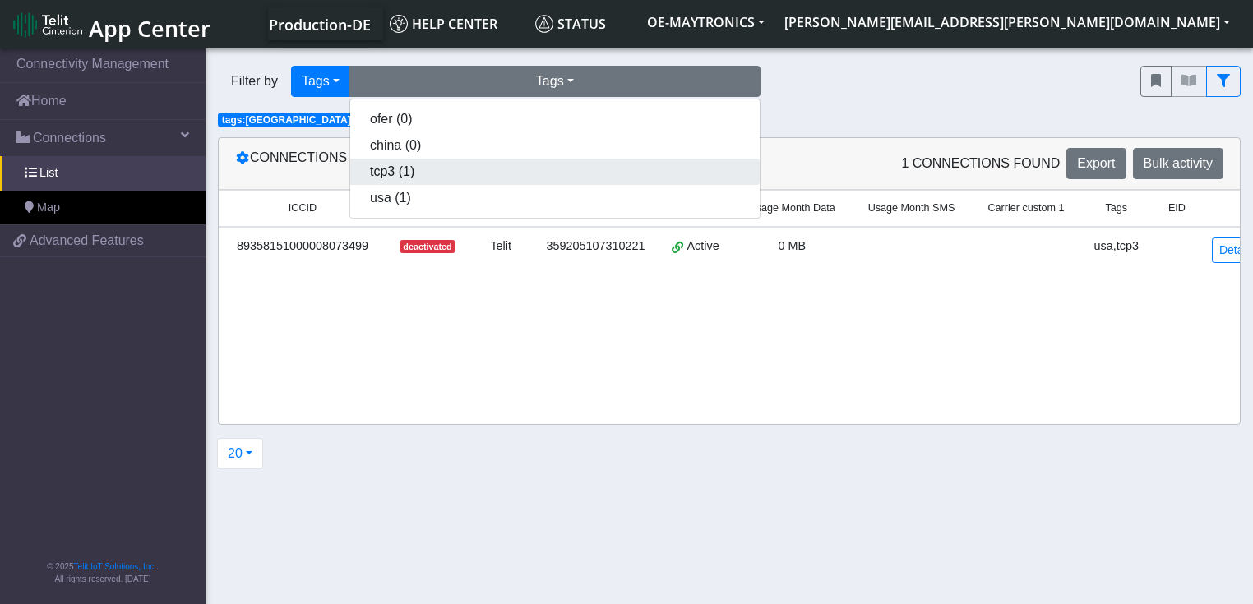
click at [391, 176] on button "tcp3 (1)" at bounding box center [555, 172] width 410 height 26
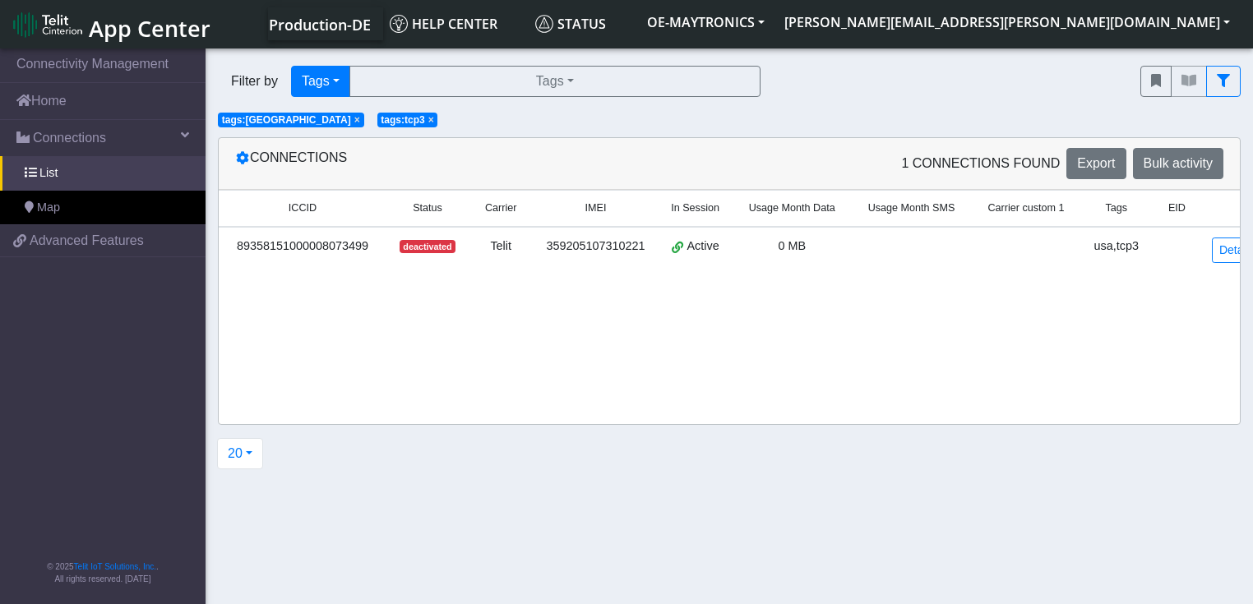
click at [428, 120] on span "×" at bounding box center [431, 120] width 6 height 12
click at [354, 122] on span "×" at bounding box center [357, 120] width 6 height 12
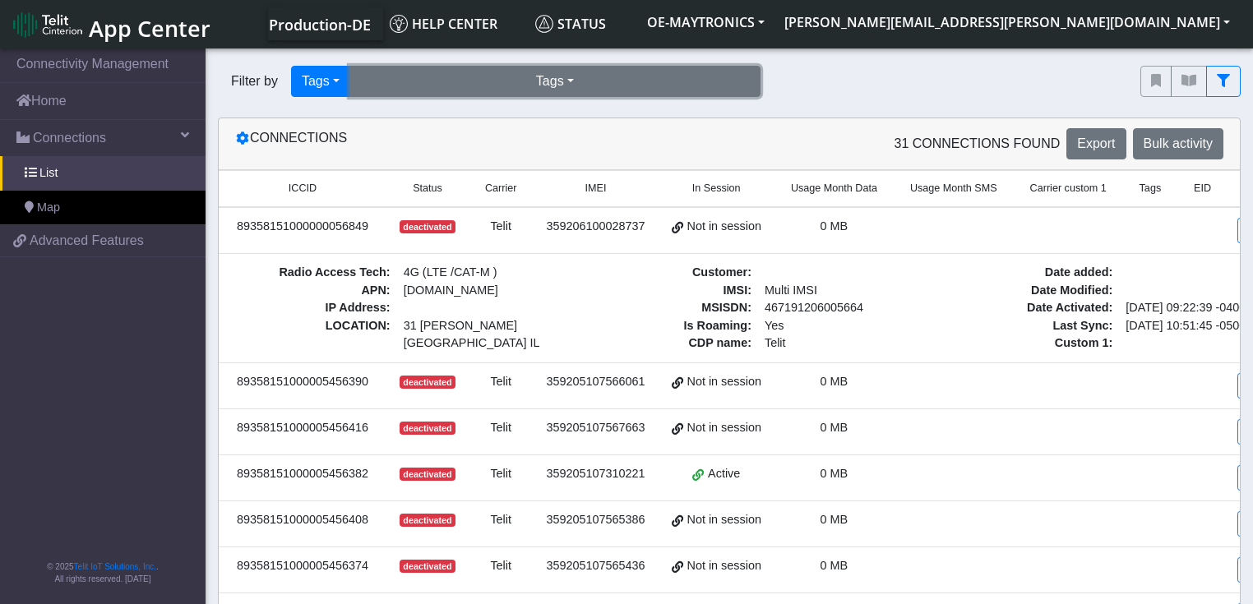
click at [467, 84] on button "Tags" at bounding box center [555, 81] width 411 height 31
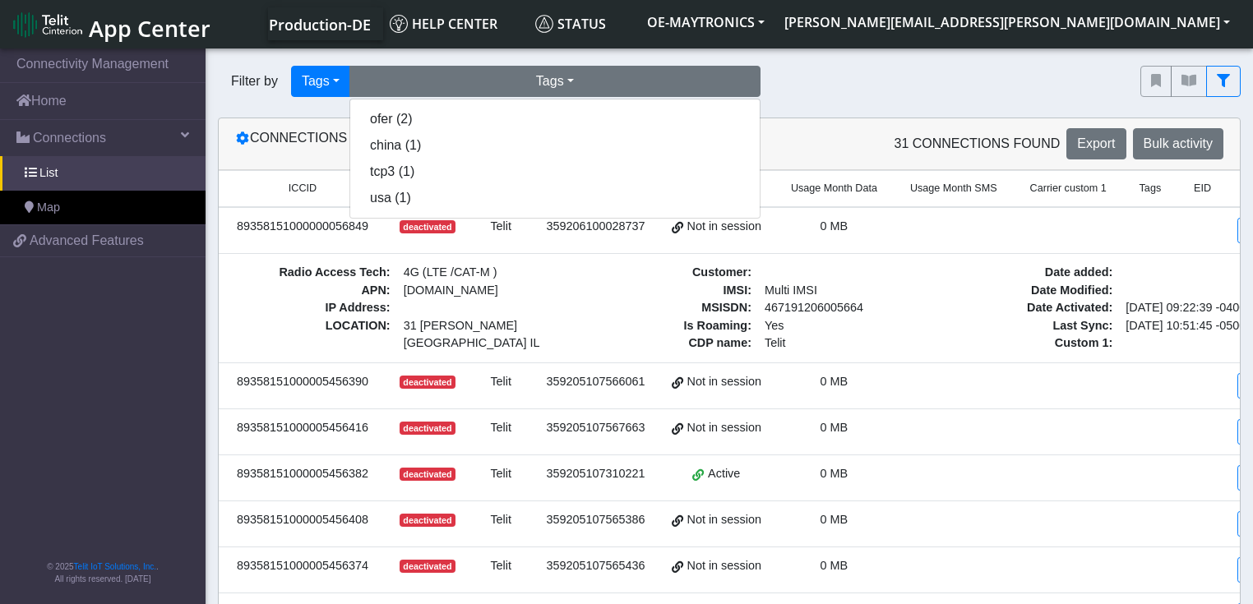
click at [1056, 71] on div "Filter by Tags Query In Session Not connected Tags Country Operator Tags ofer (…" at bounding box center [667, 81] width 898 height 31
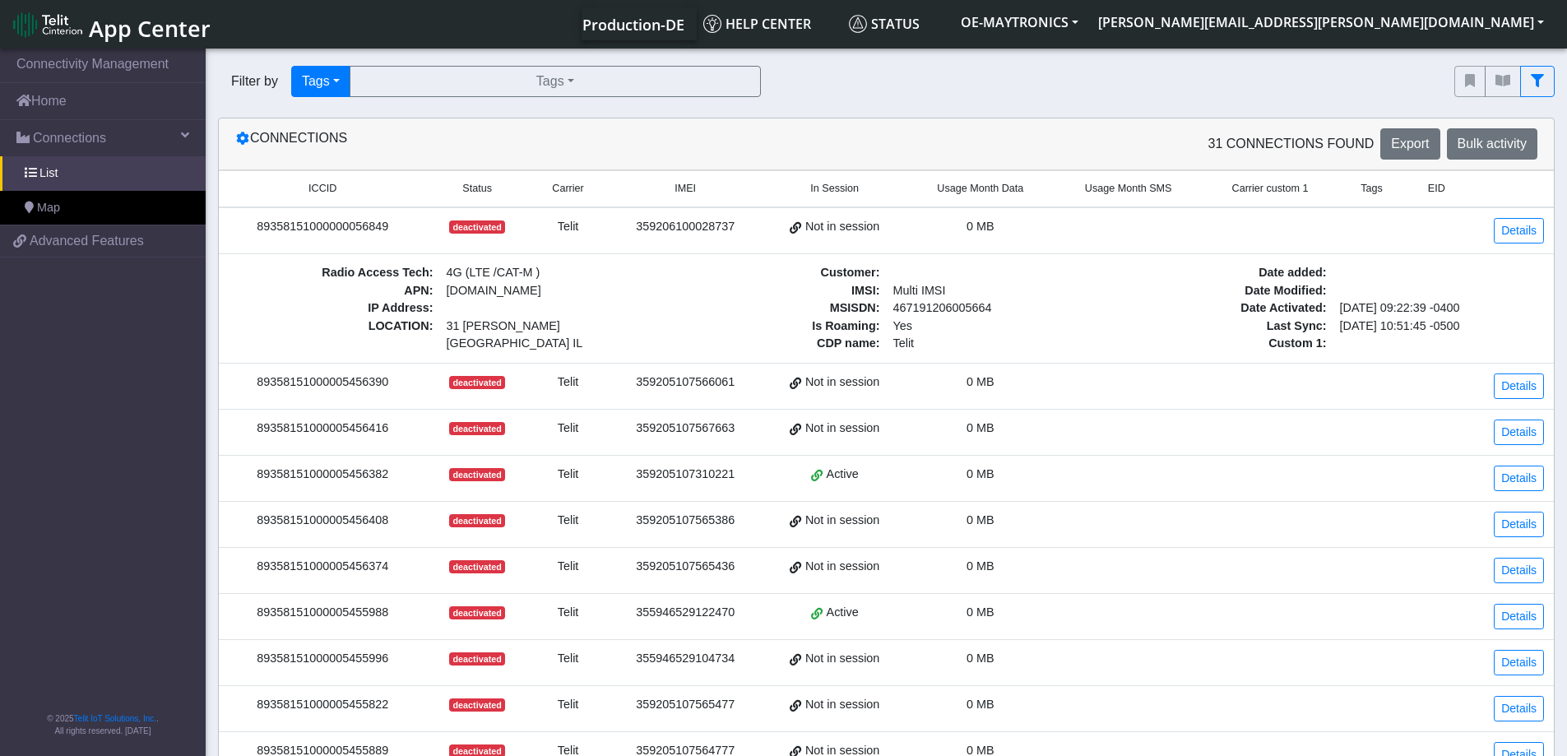
click at [149, 35] on span "App Center" at bounding box center [150, 28] width 122 height 30
